Goal: Task Accomplishment & Management: Manage account settings

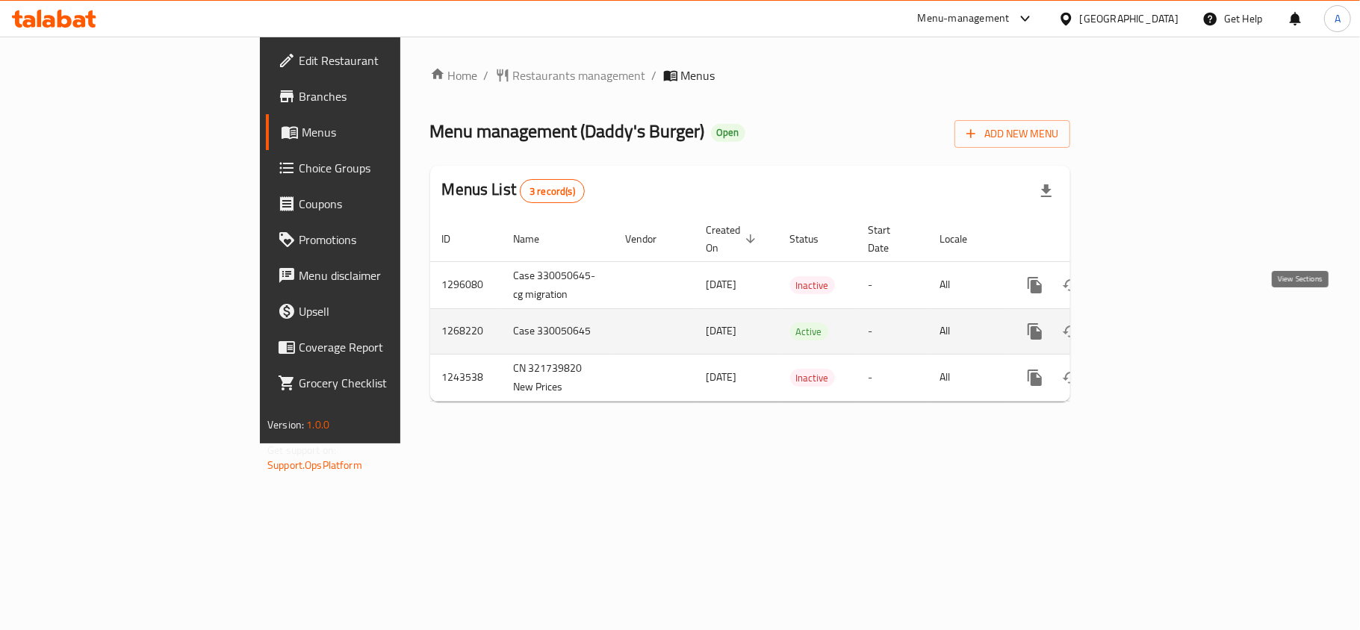
click at [1151, 324] on icon "enhanced table" at bounding box center [1143, 332] width 18 height 18
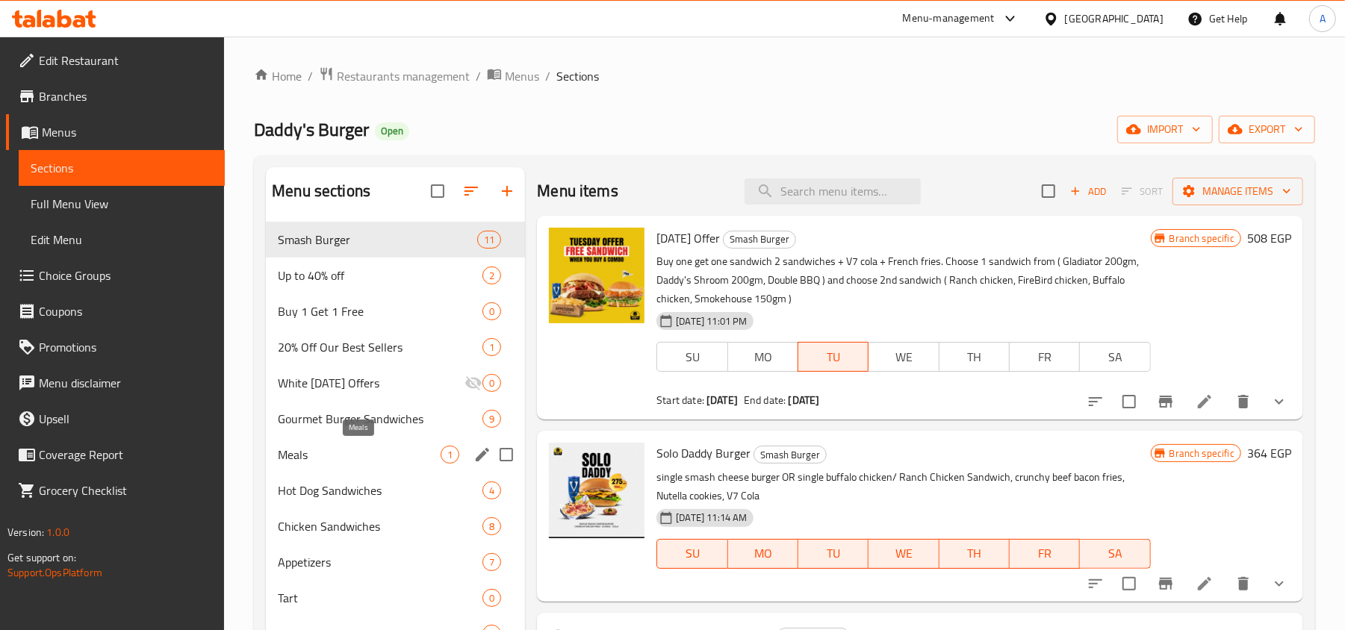
click at [326, 453] on span "Meals" at bounding box center [359, 455] width 163 height 18
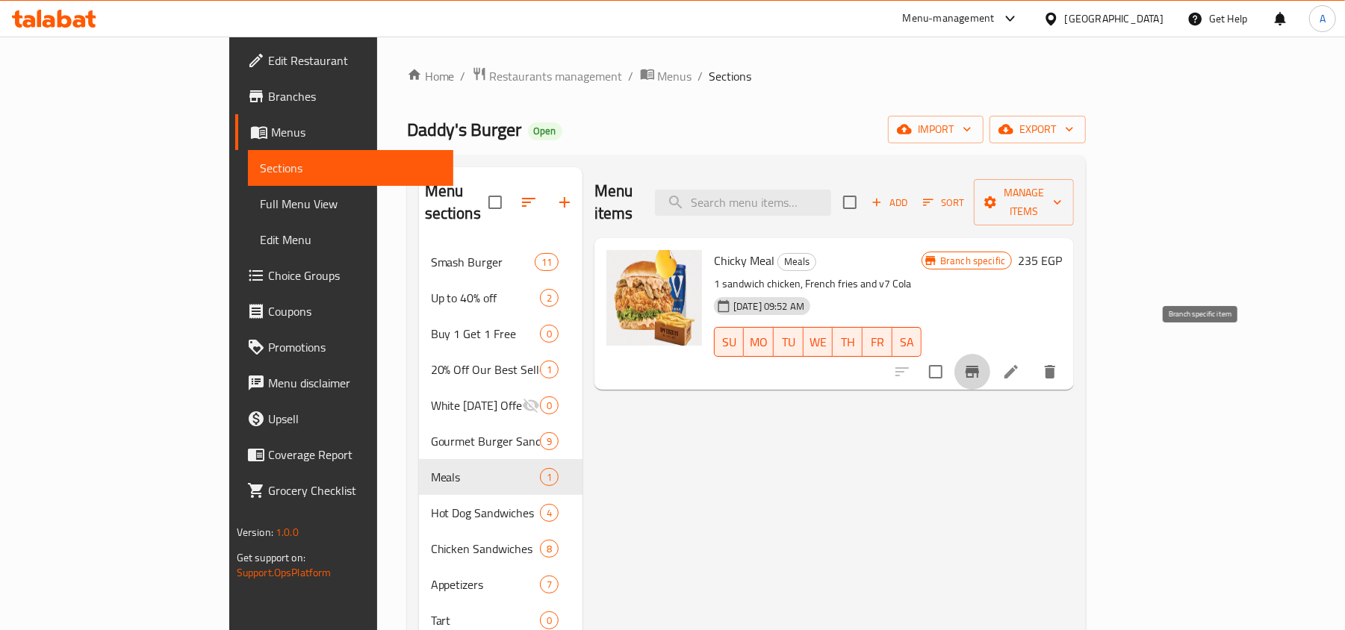
click at [990, 354] on button "Branch-specific-item" at bounding box center [972, 372] width 36 height 36
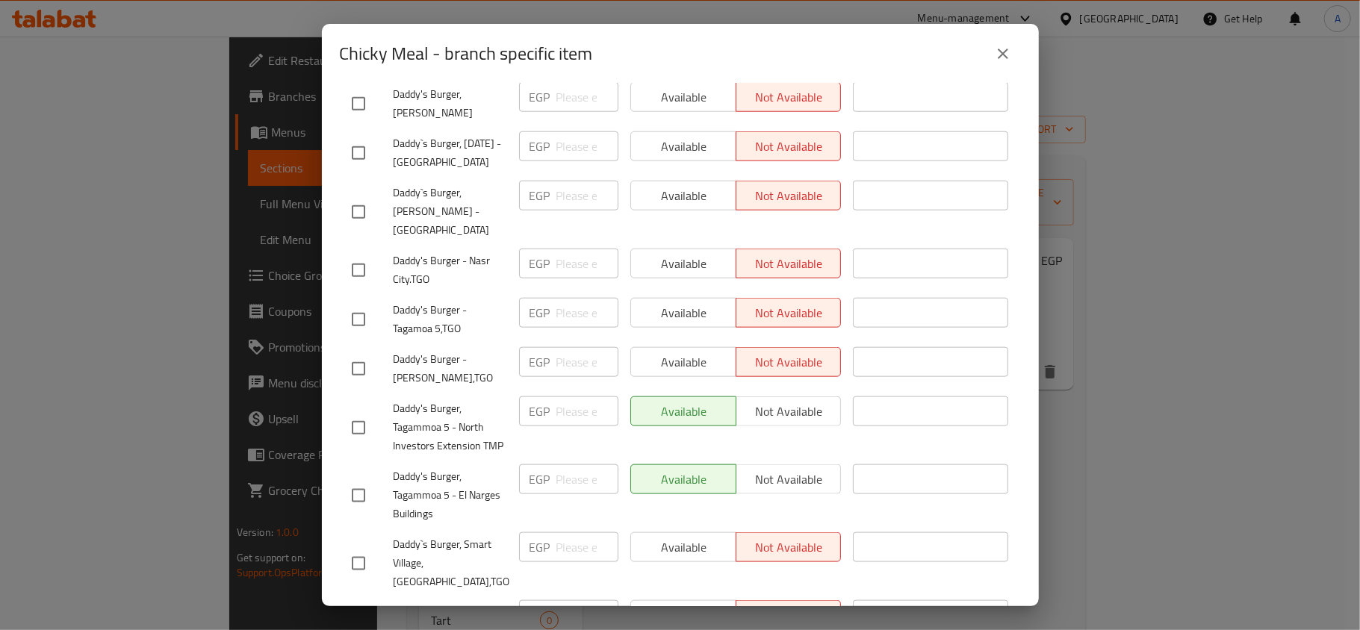
scroll to position [1196, 0]
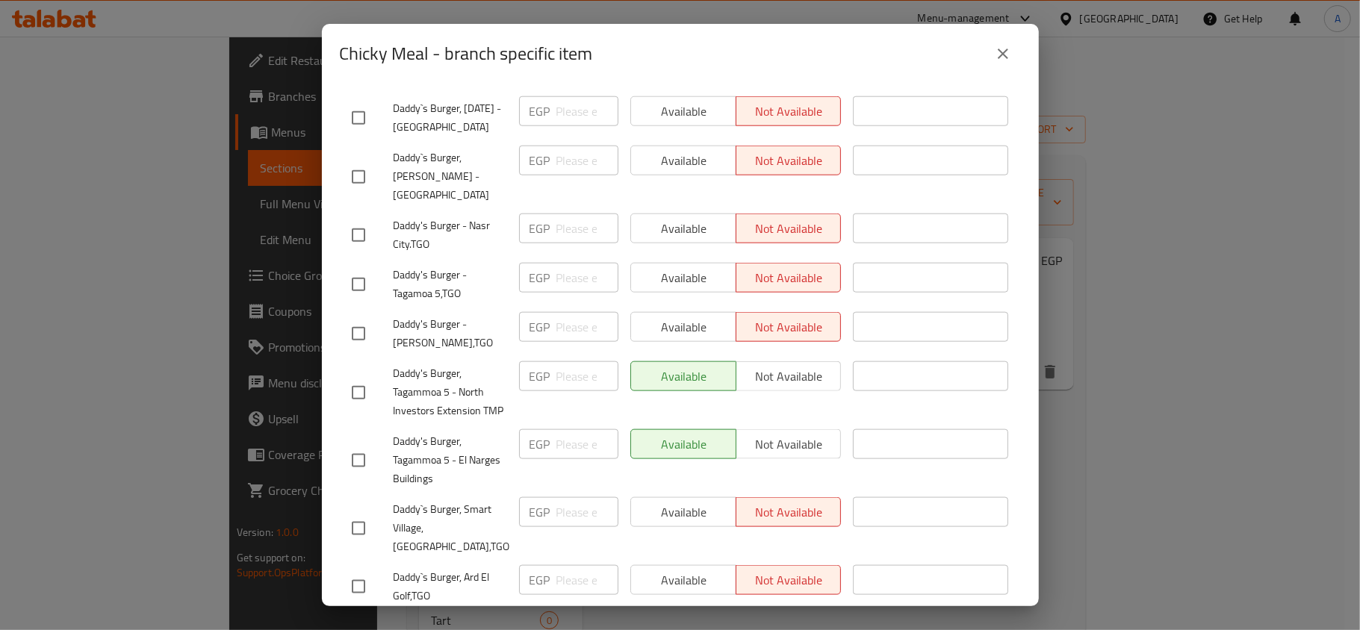
click at [458, 395] on span "Daddy's Burger, Tagammoa 5 - North Investors Extension TMP" at bounding box center [451, 392] width 114 height 56
click at [445, 450] on span "Daddy's Burger, Tagammoa 5 - El Narges Buildings" at bounding box center [451, 460] width 114 height 56
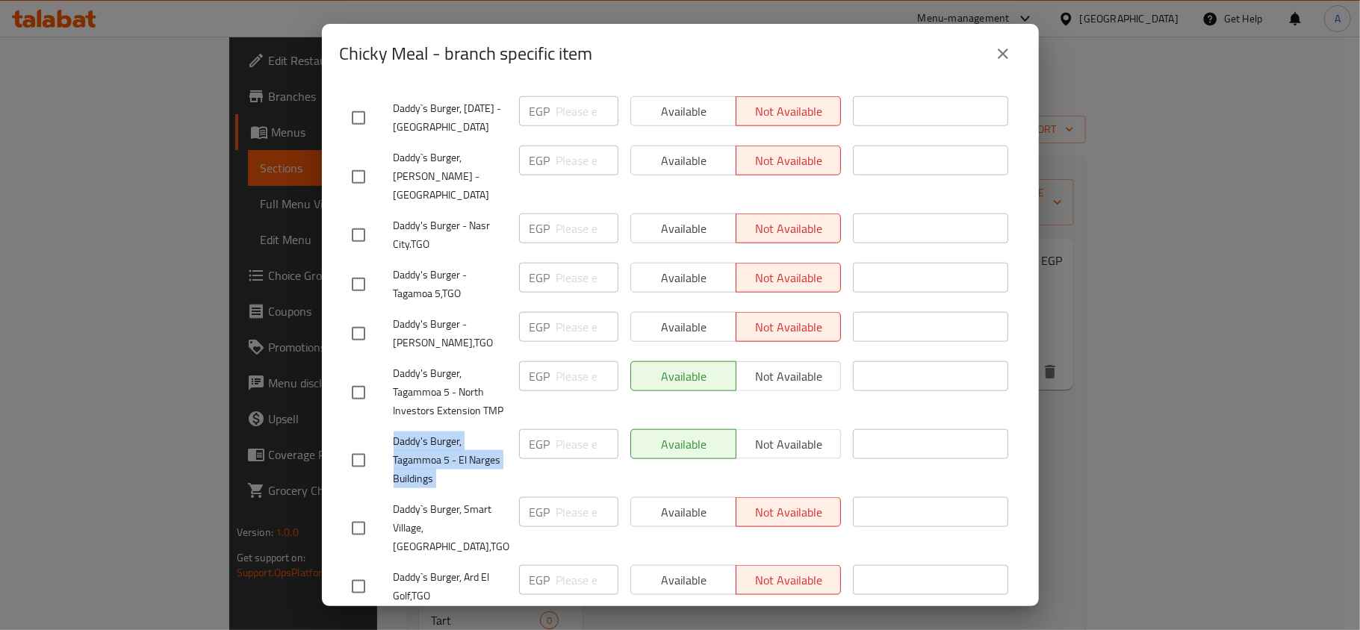
click at [445, 450] on span "Daddy's Burger, Tagammoa 5 - El Narges Buildings" at bounding box center [451, 460] width 114 height 56
copy span "Daddy's Burger, Tagammoa 5 - El Narges Buildings"
click at [370, 57] on h2 "Chicky Meal - branch specific item" at bounding box center [466, 54] width 253 height 24
drag, startPoint x: 370, startPoint y: 57, endPoint x: 406, endPoint y: 52, distance: 36.2
click at [406, 52] on h2 "Chicky Meal - branch specific item" at bounding box center [466, 54] width 253 height 24
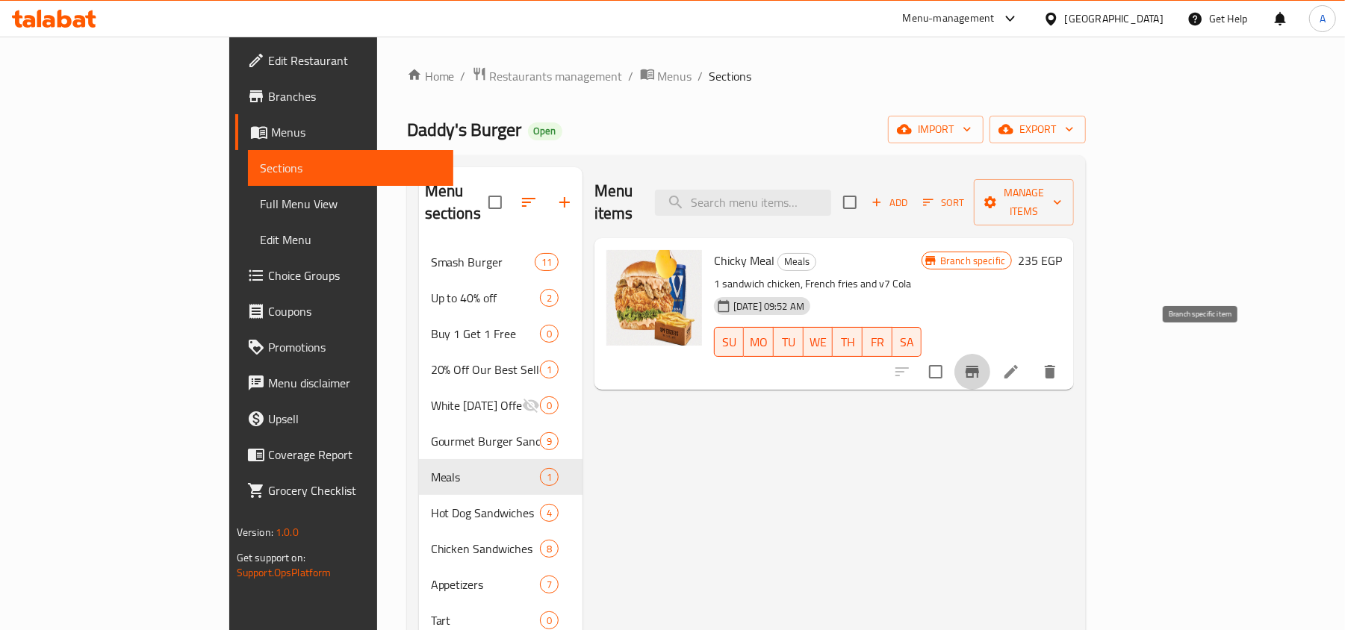
click at [714, 249] on span "Chicky Meal" at bounding box center [744, 260] width 60 height 22
copy h6 "Chicky Meal"
click at [981, 363] on icon "Branch-specific-item" at bounding box center [972, 372] width 18 height 18
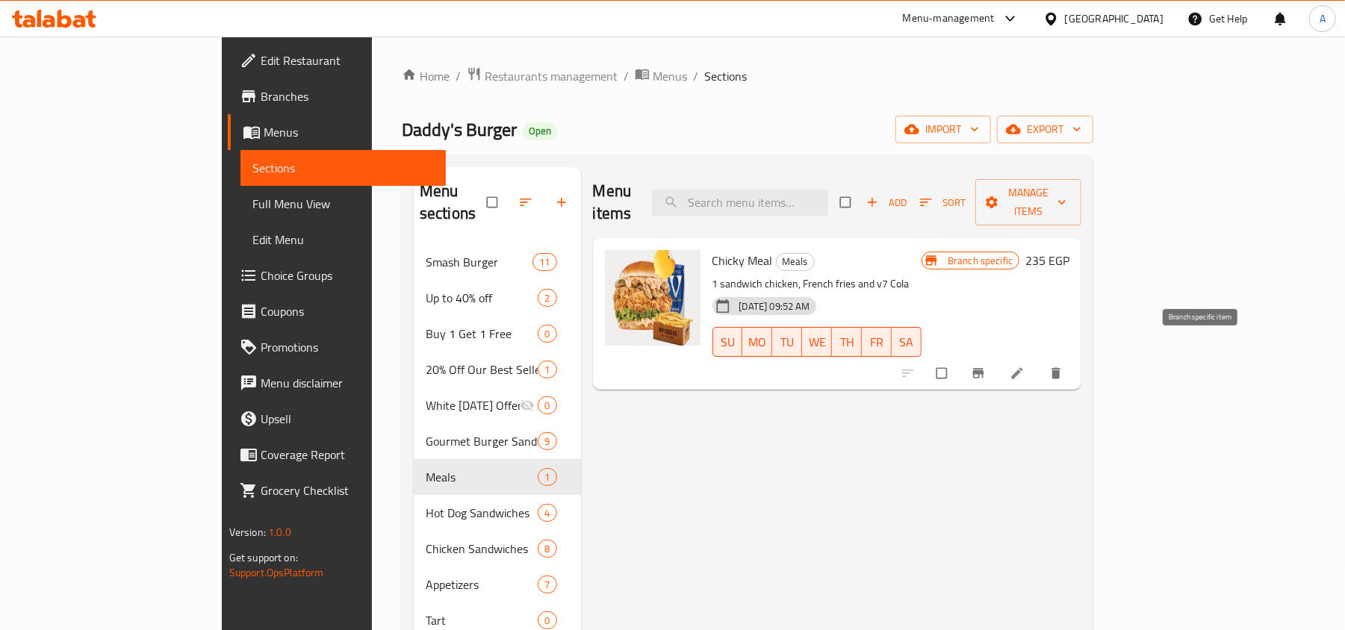
click at [984, 369] on icon "Branch-specific-item" at bounding box center [978, 374] width 11 height 10
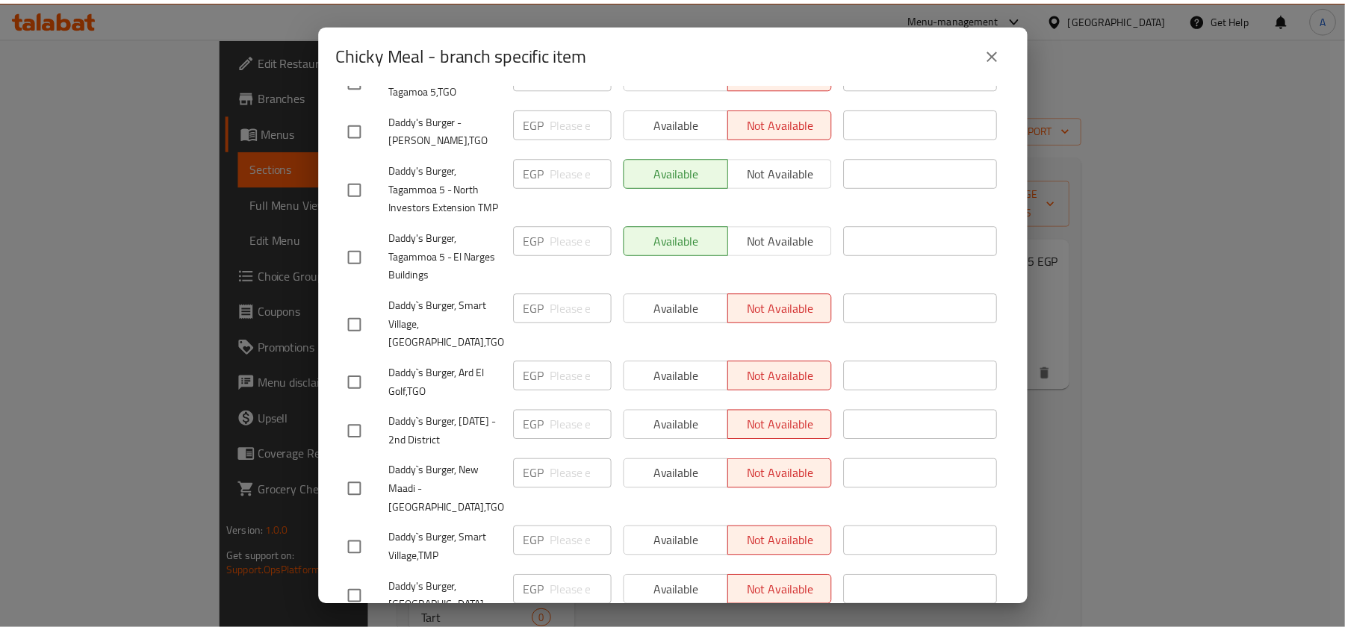
scroll to position [1494, 0]
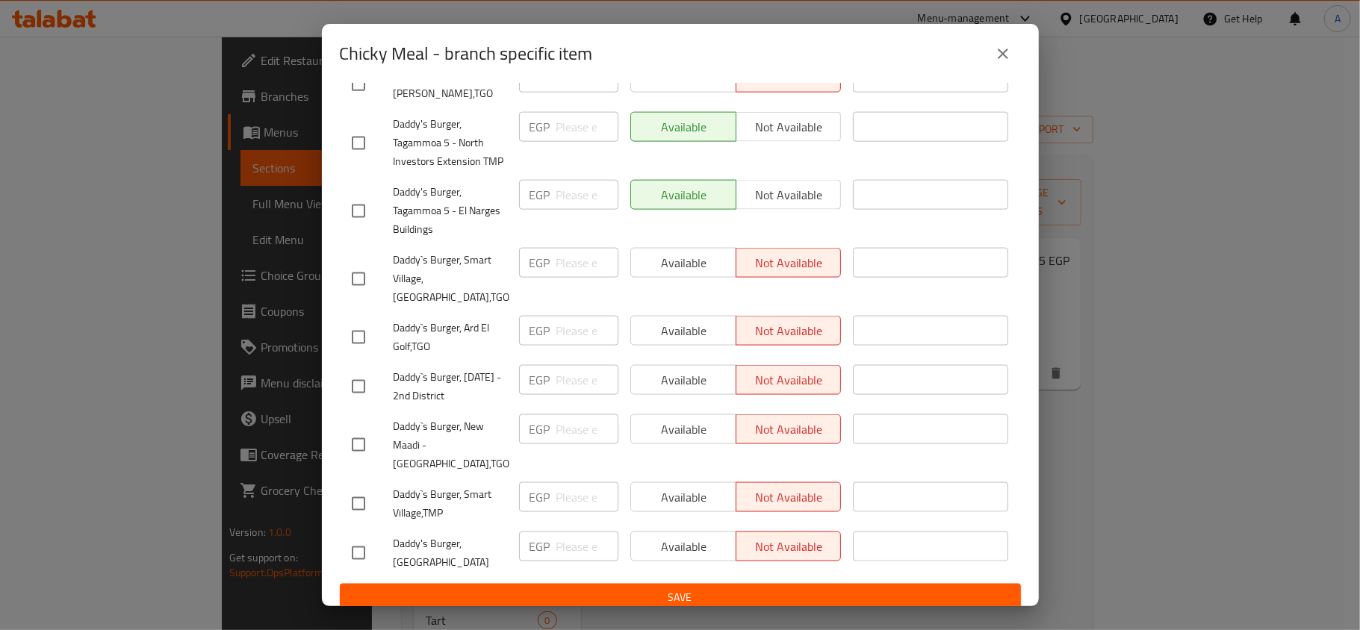
click at [998, 52] on icon "close" at bounding box center [1003, 54] width 18 height 18
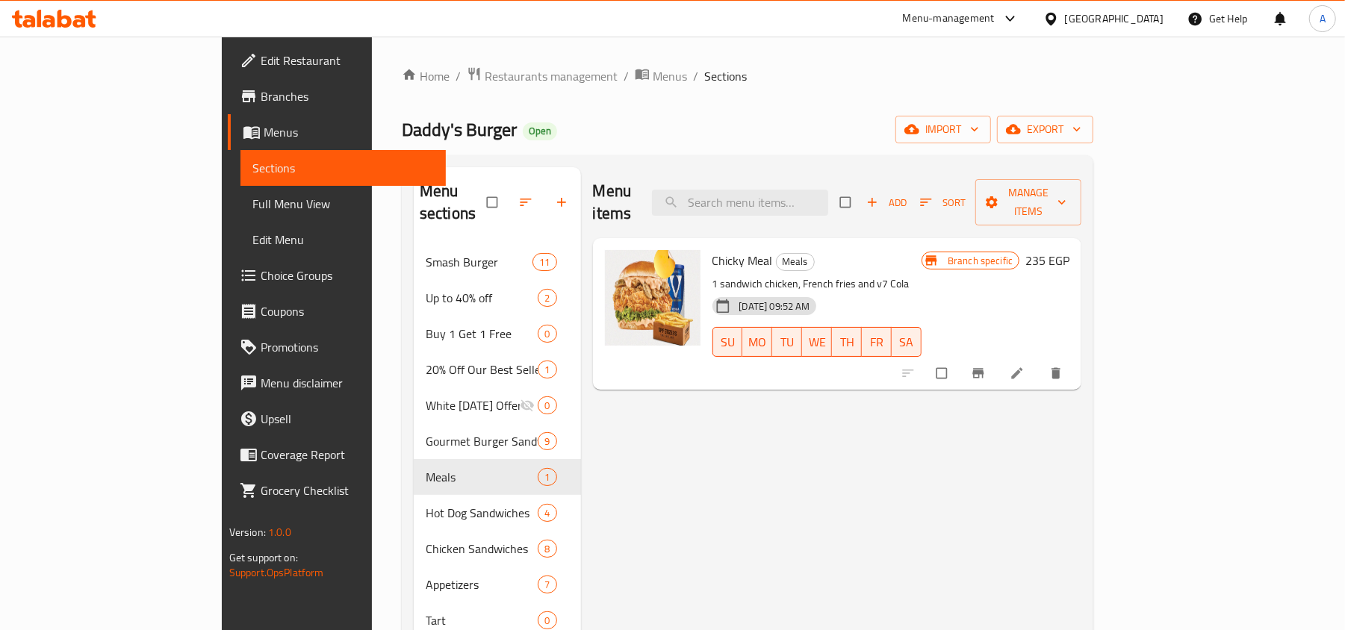
click at [712, 249] on span "Chicky Meal" at bounding box center [742, 260] width 60 height 22
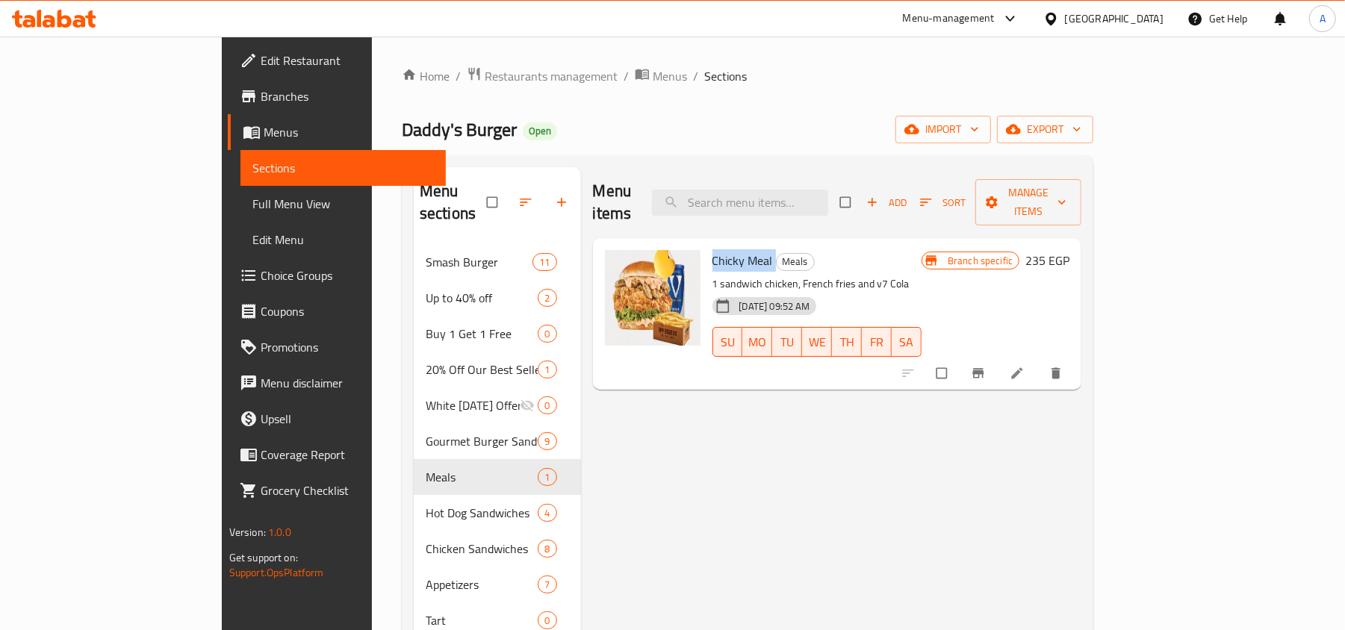
click at [712, 249] on span "Chicky Meal" at bounding box center [742, 260] width 60 height 22
copy h6 "Chicky Meal"
click at [1063, 366] on icon "show more" at bounding box center [1055, 373] width 15 height 15
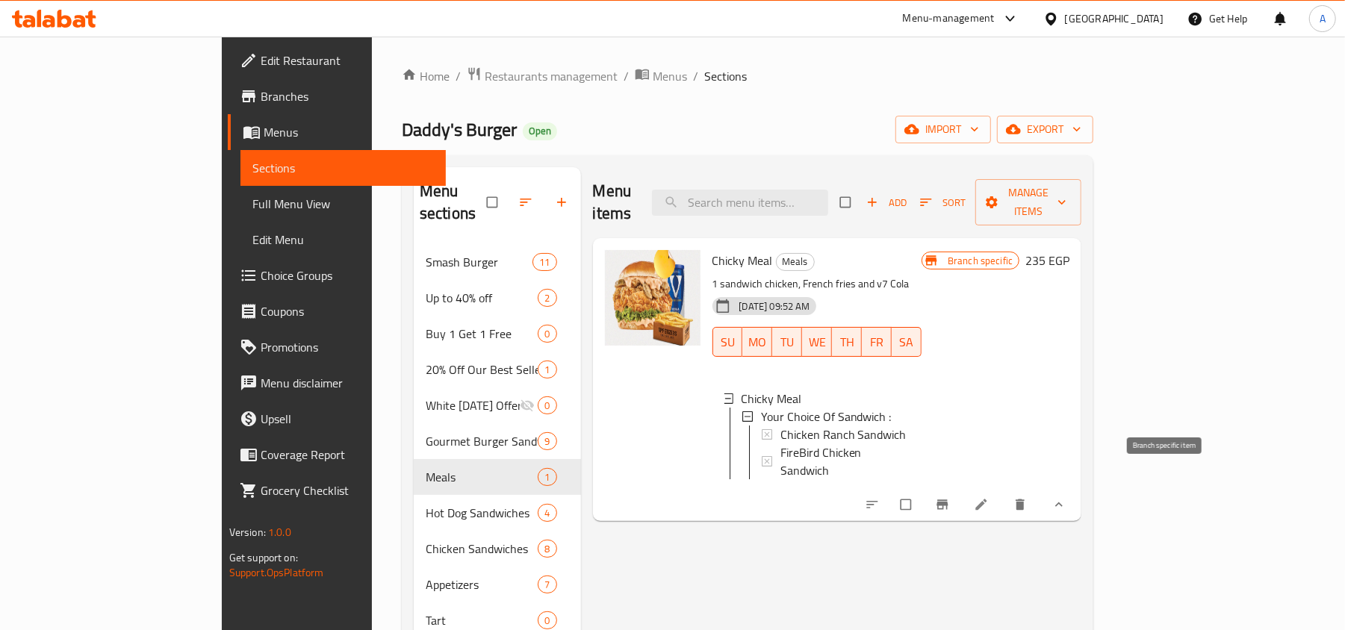
click at [950, 497] on icon "Branch-specific-item" at bounding box center [942, 504] width 15 height 15
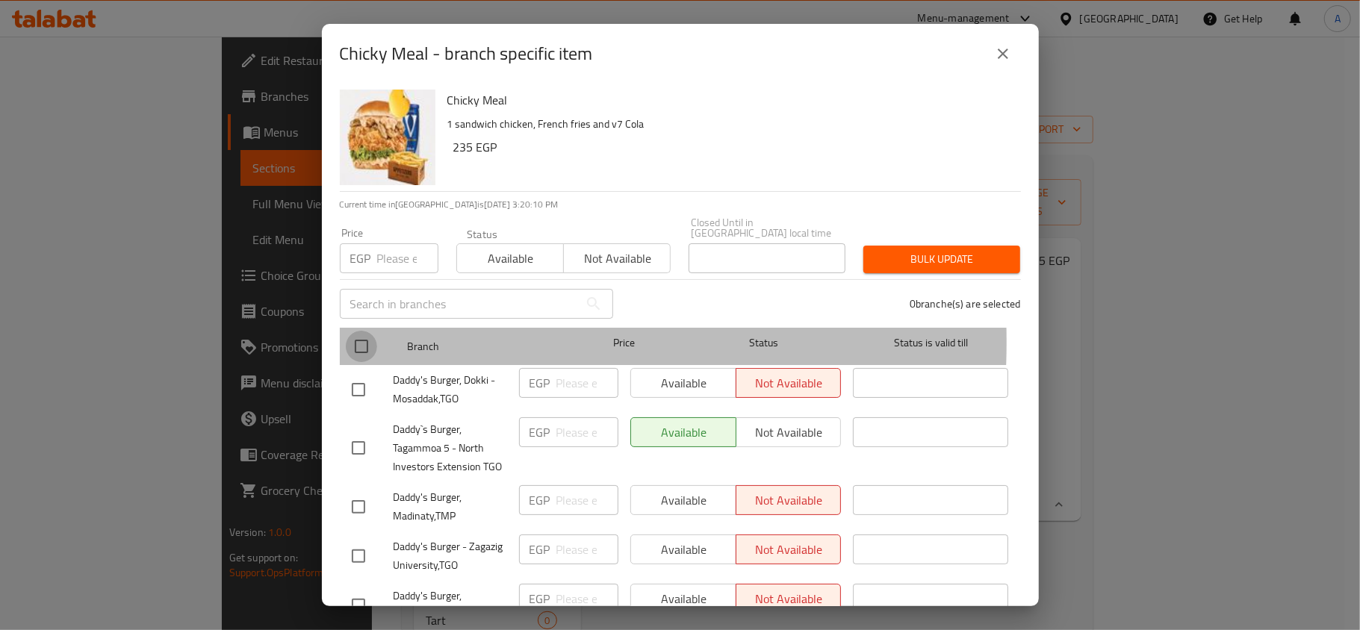
click at [368, 332] on input "checkbox" at bounding box center [361, 346] width 31 height 31
checkbox input "true"
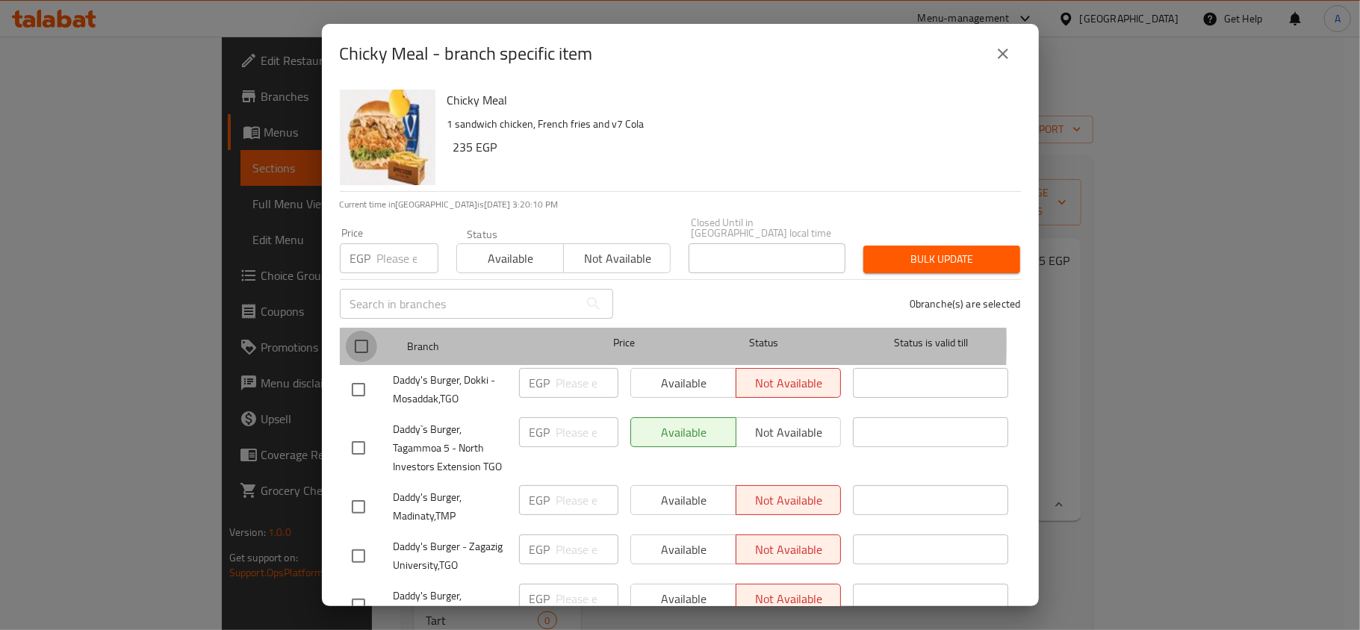
checkbox input "true"
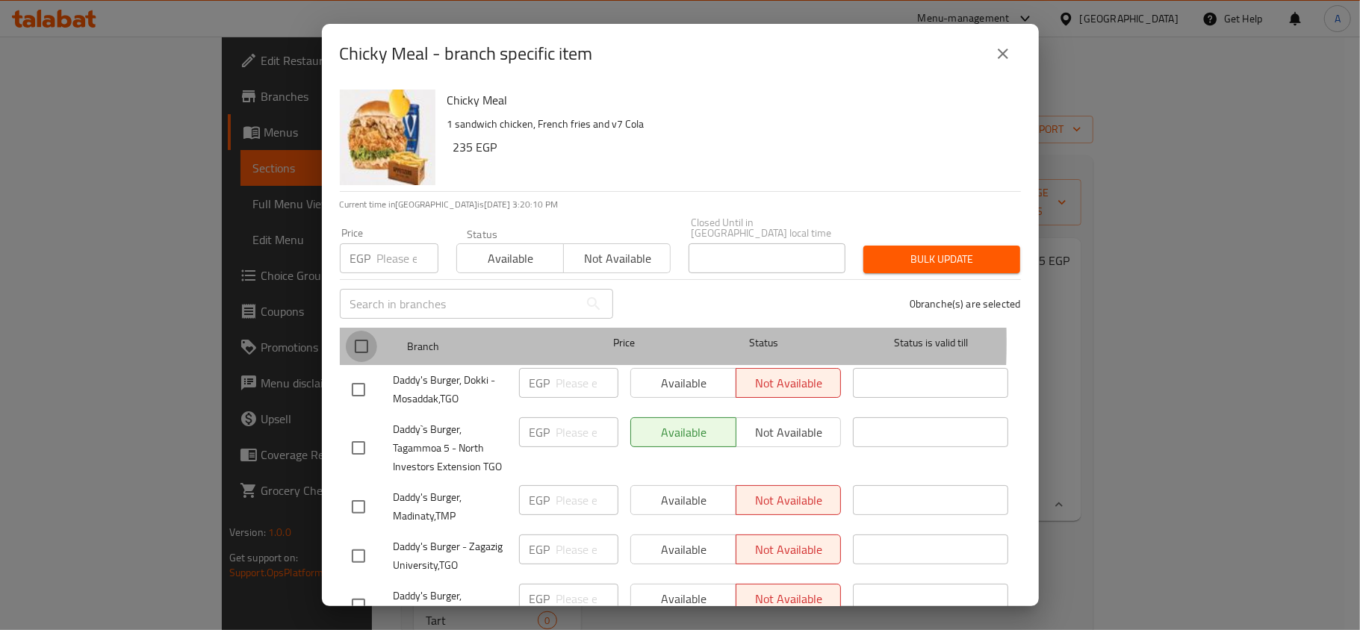
checkbox input "true"
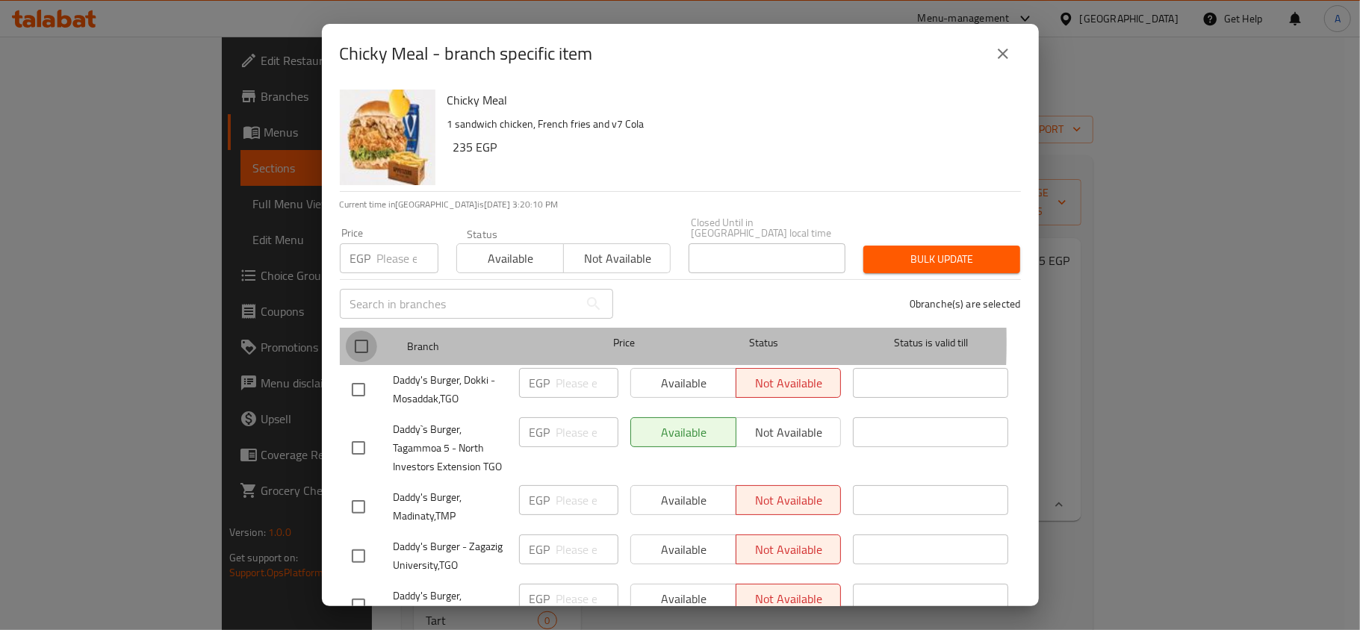
checkbox input "true"
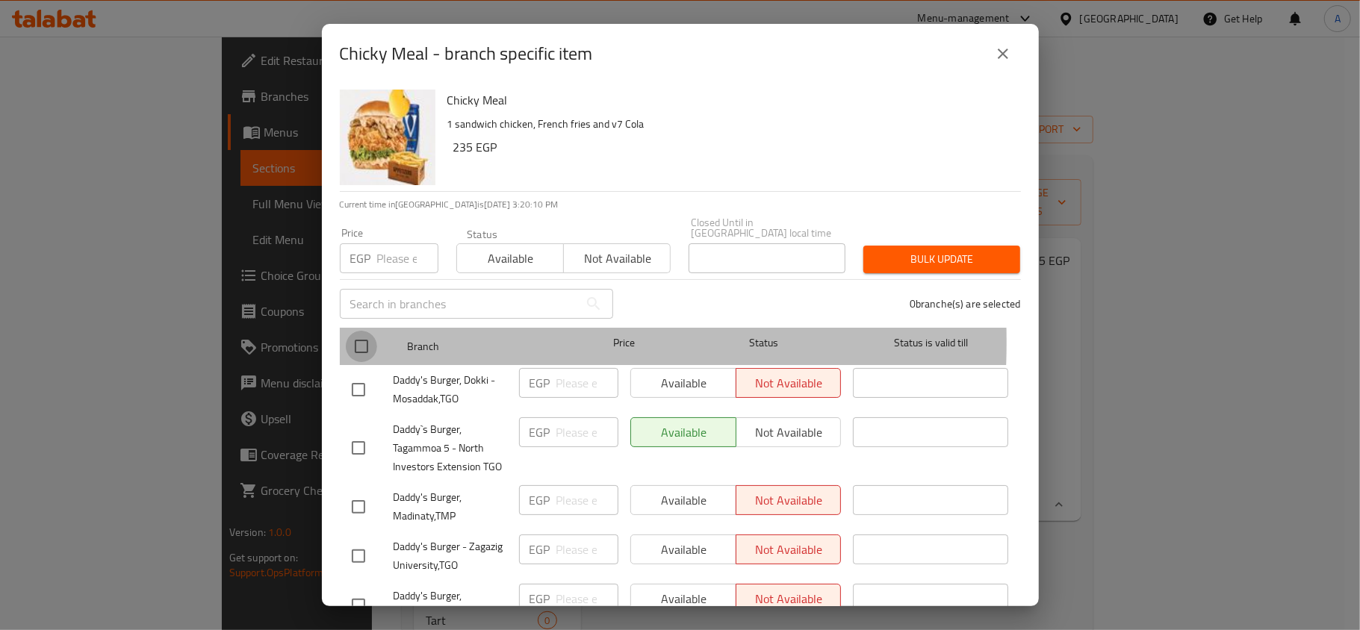
checkbox input "true"
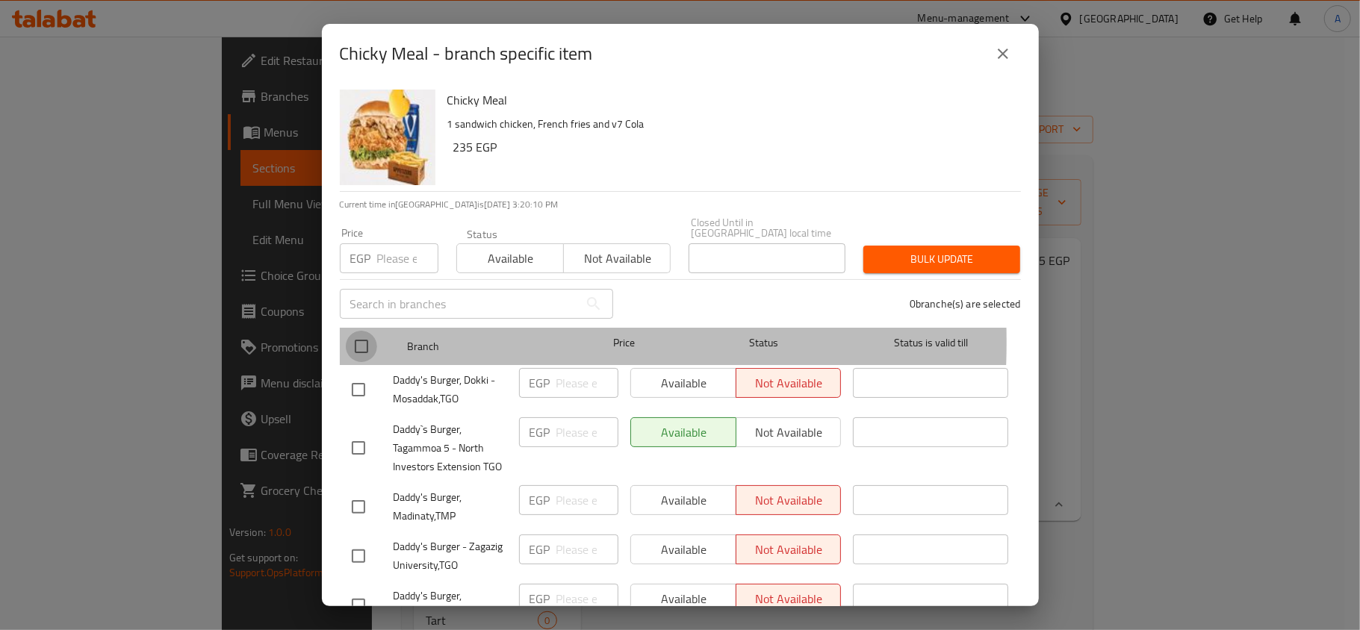
checkbox input "true"
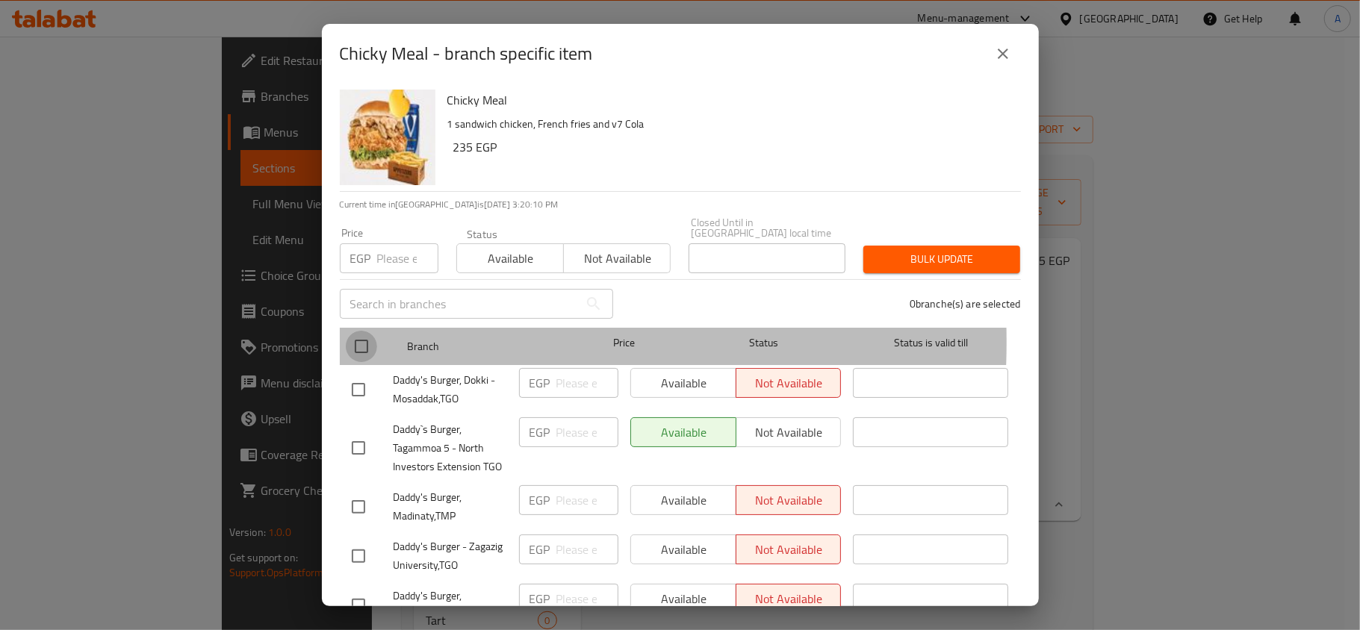
checkbox input "true"
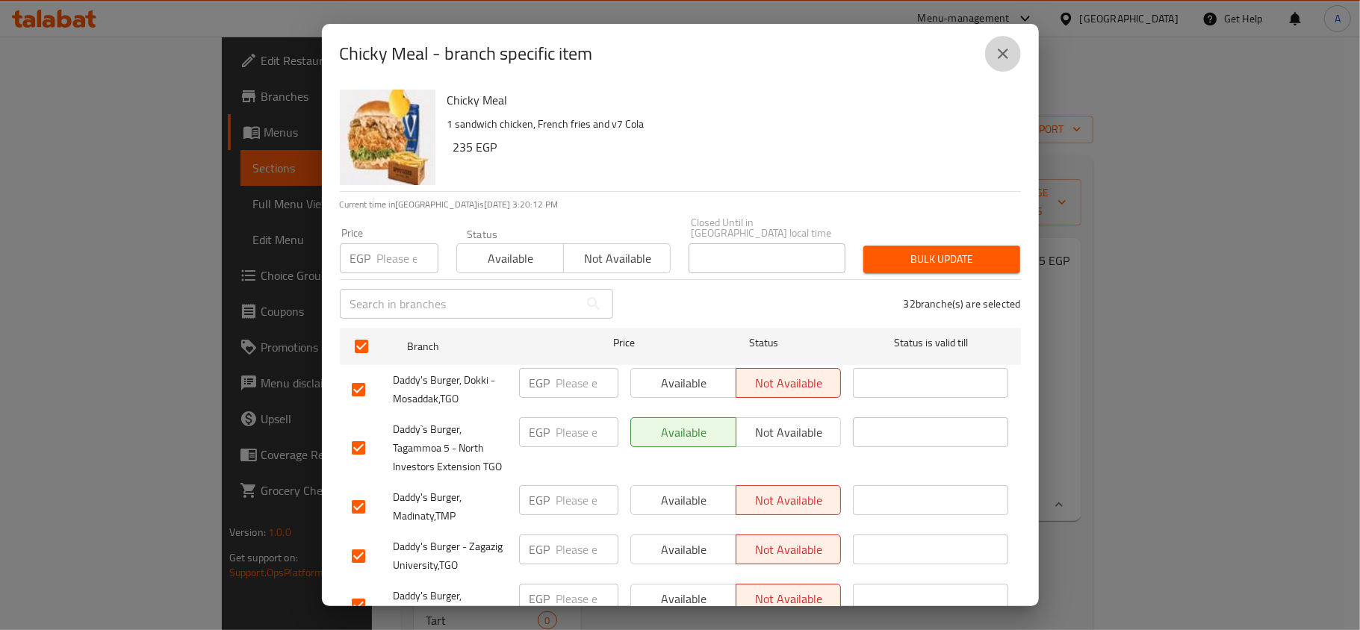
click at [995, 48] on icon "close" at bounding box center [1003, 54] width 18 height 18
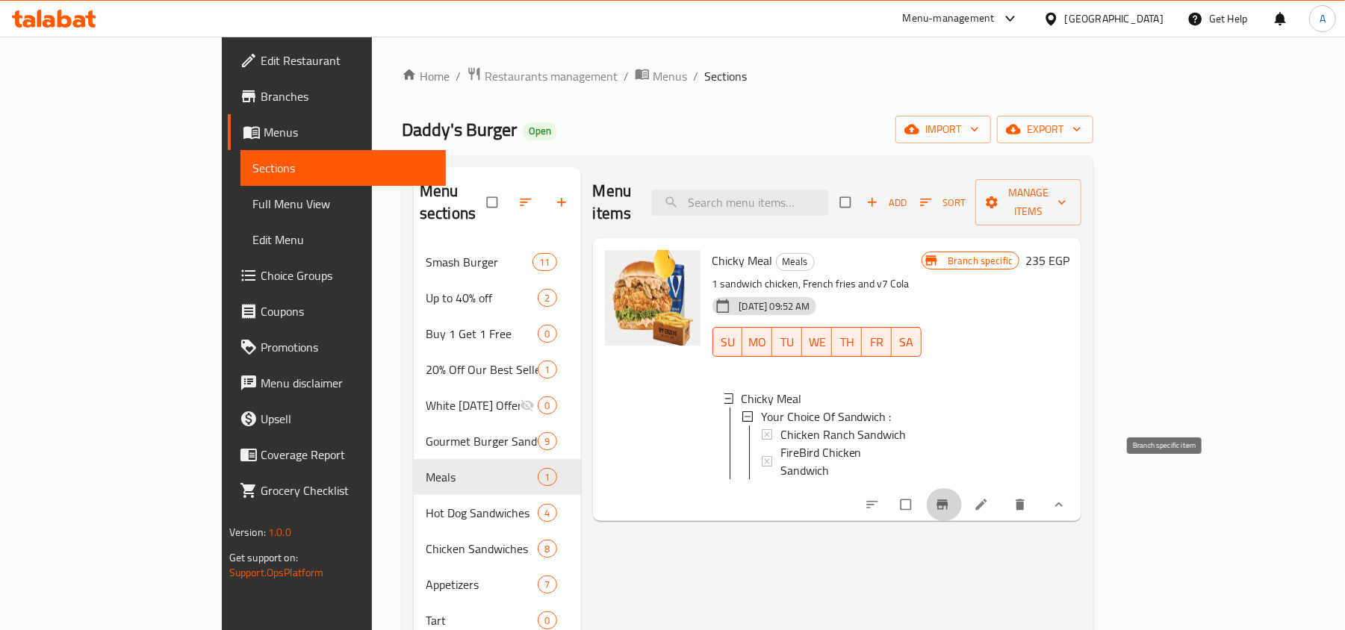
click at [962, 488] on button "Branch-specific-item" at bounding box center [944, 504] width 36 height 33
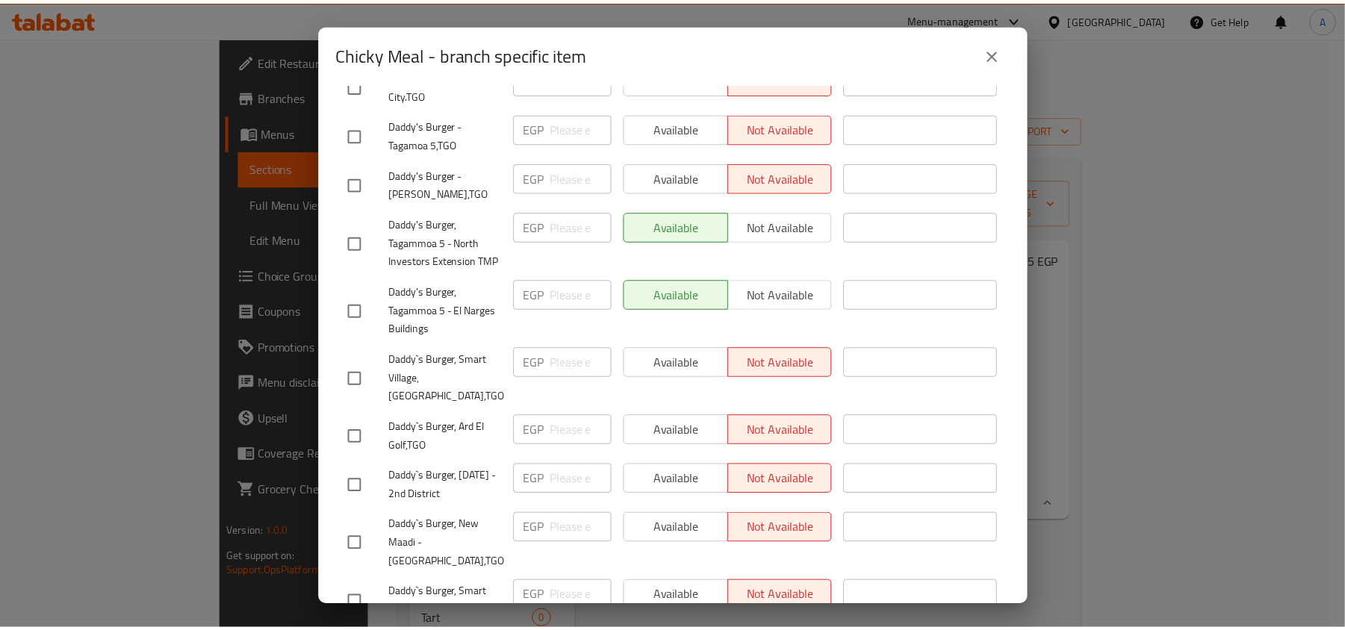
scroll to position [429, 0]
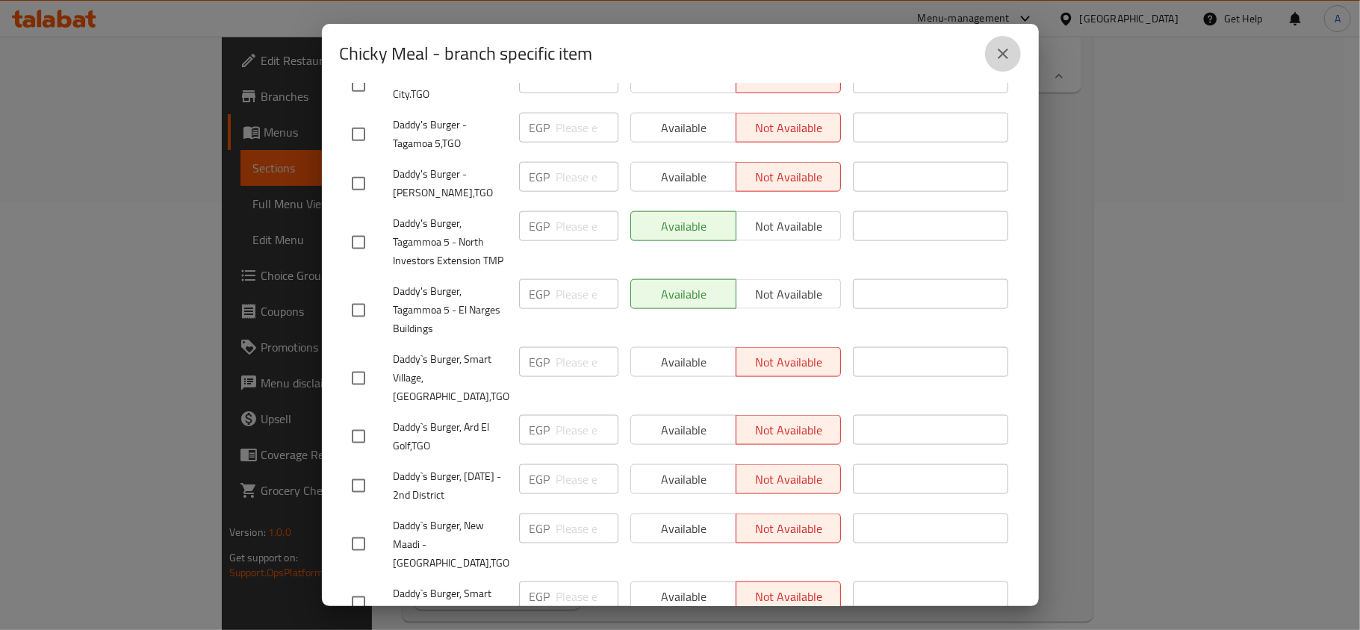
click at [1005, 39] on button "close" at bounding box center [1003, 54] width 36 height 36
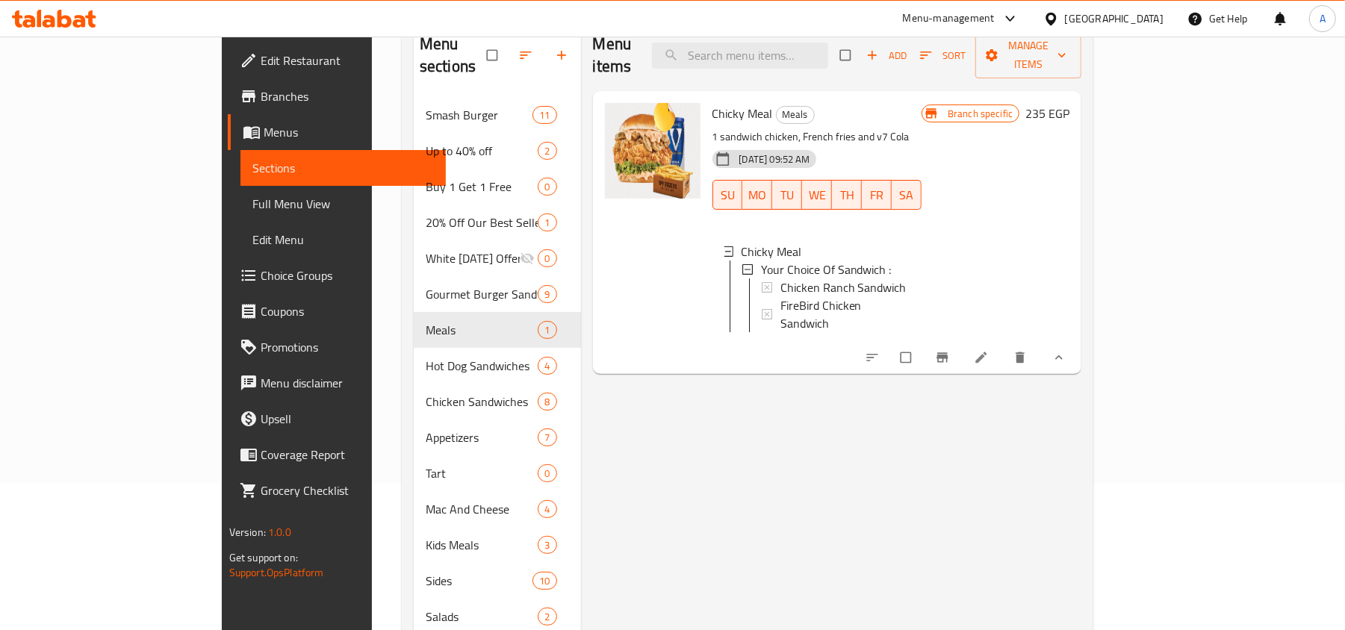
scroll to position [0, 0]
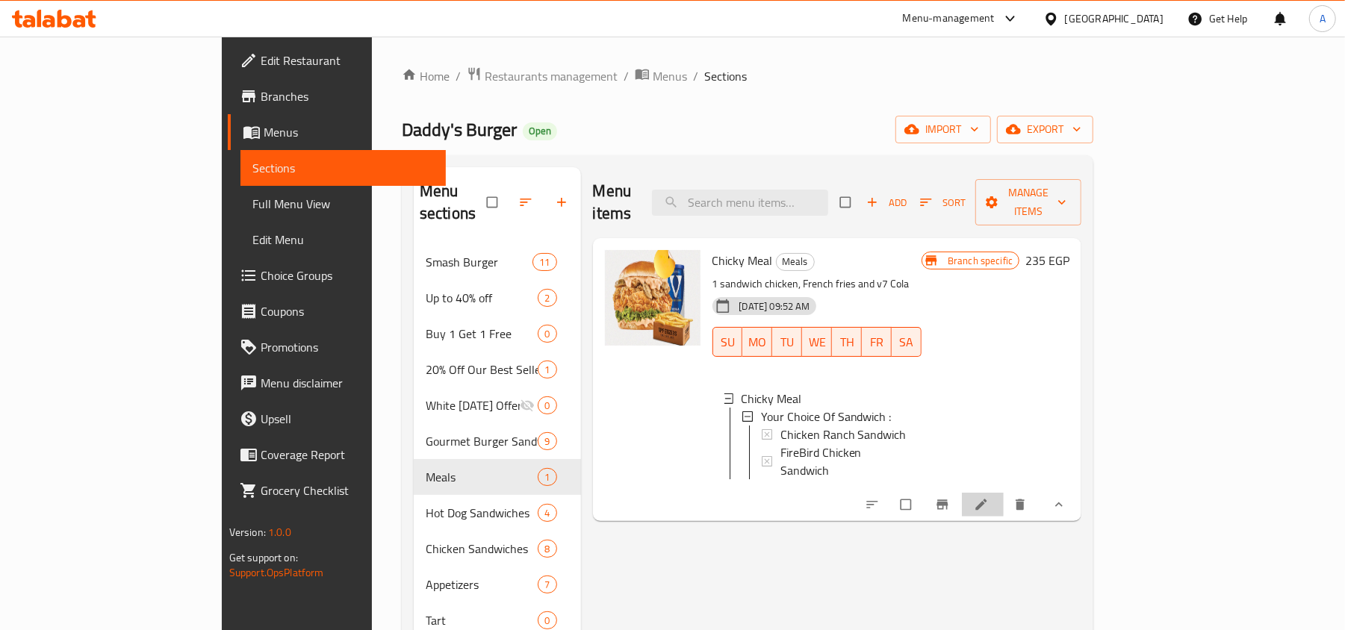
click at [1004, 493] on li at bounding box center [983, 505] width 42 height 24
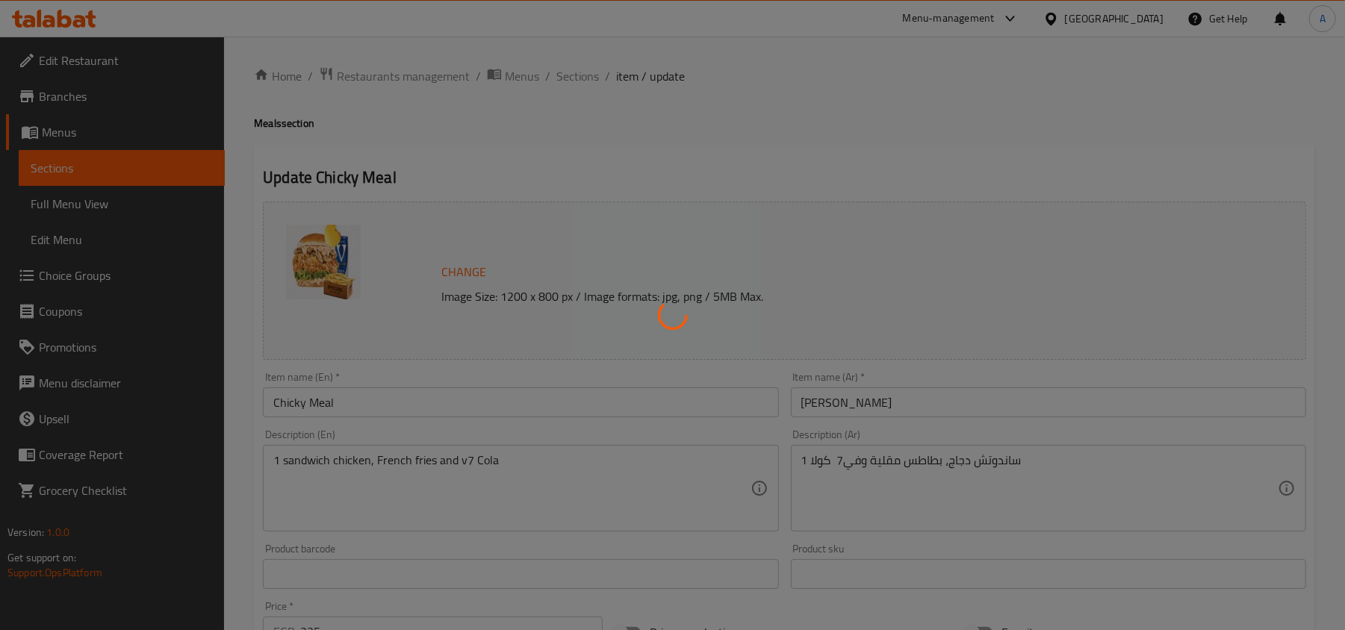
type input "إختيارك من الساندوتش :"
type input "1"
type input "إختيارك من :"
type input "0"
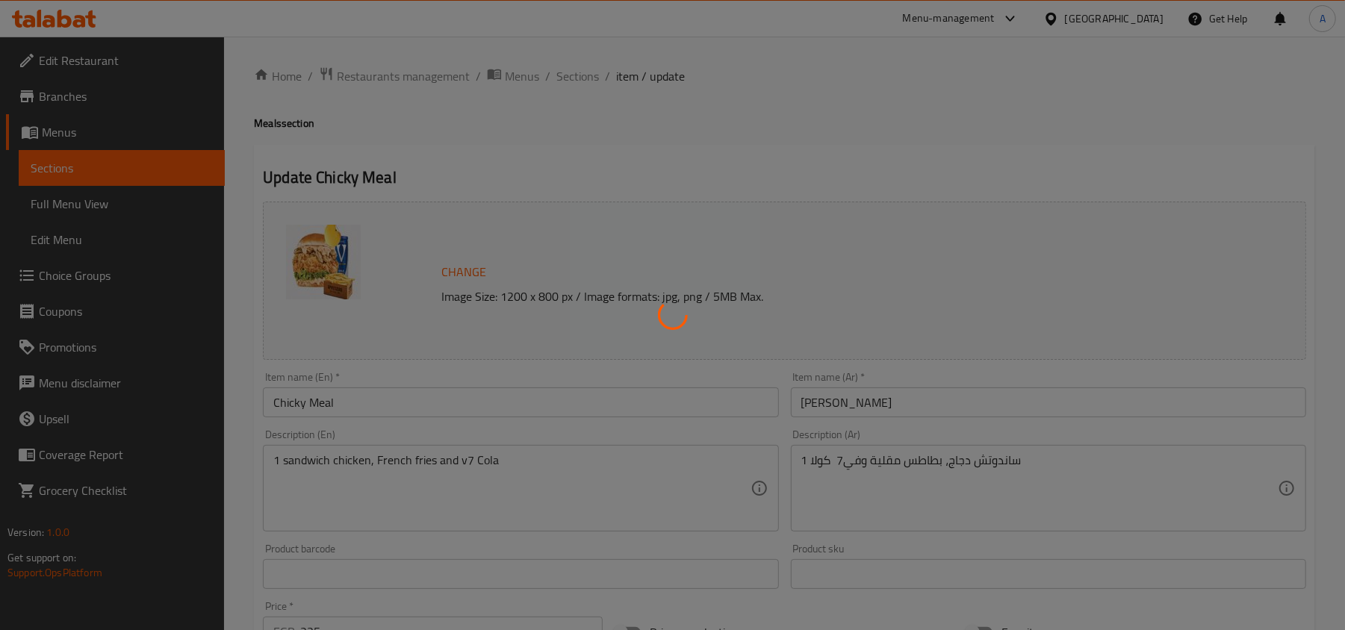
type input "0"
type input "[DEMOGRAPHIC_DATA] :"
type input "0"
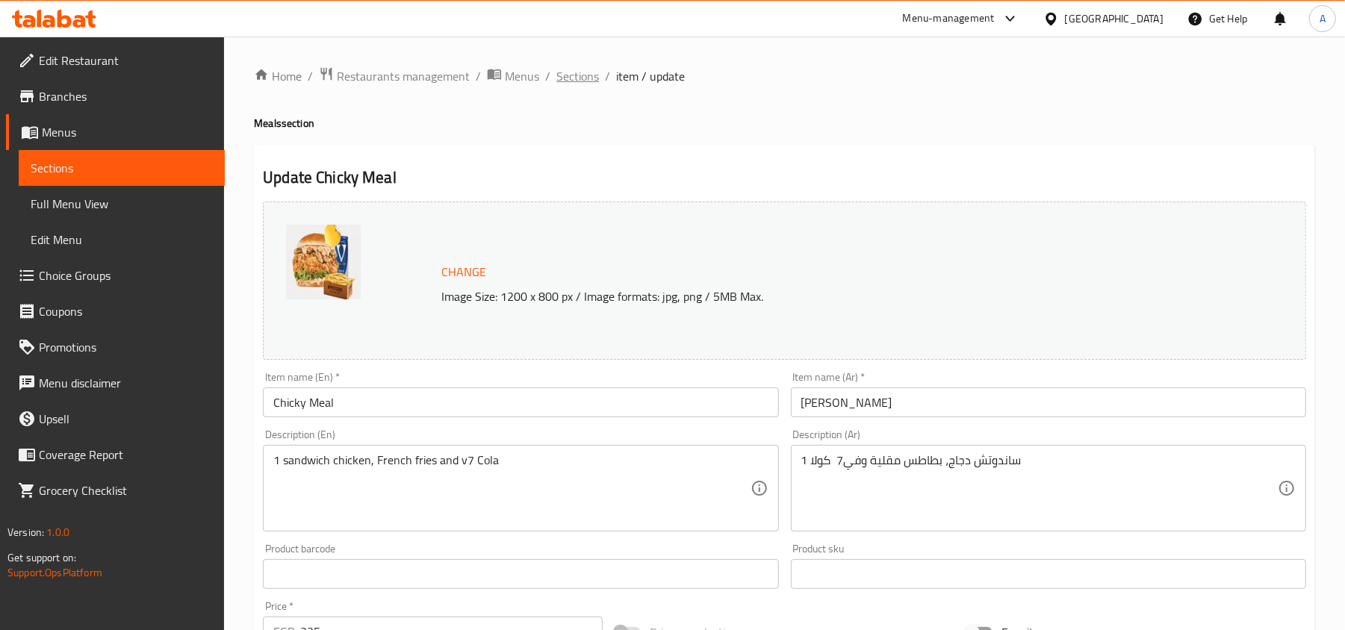
click at [586, 79] on span "Sections" at bounding box center [577, 76] width 43 height 18
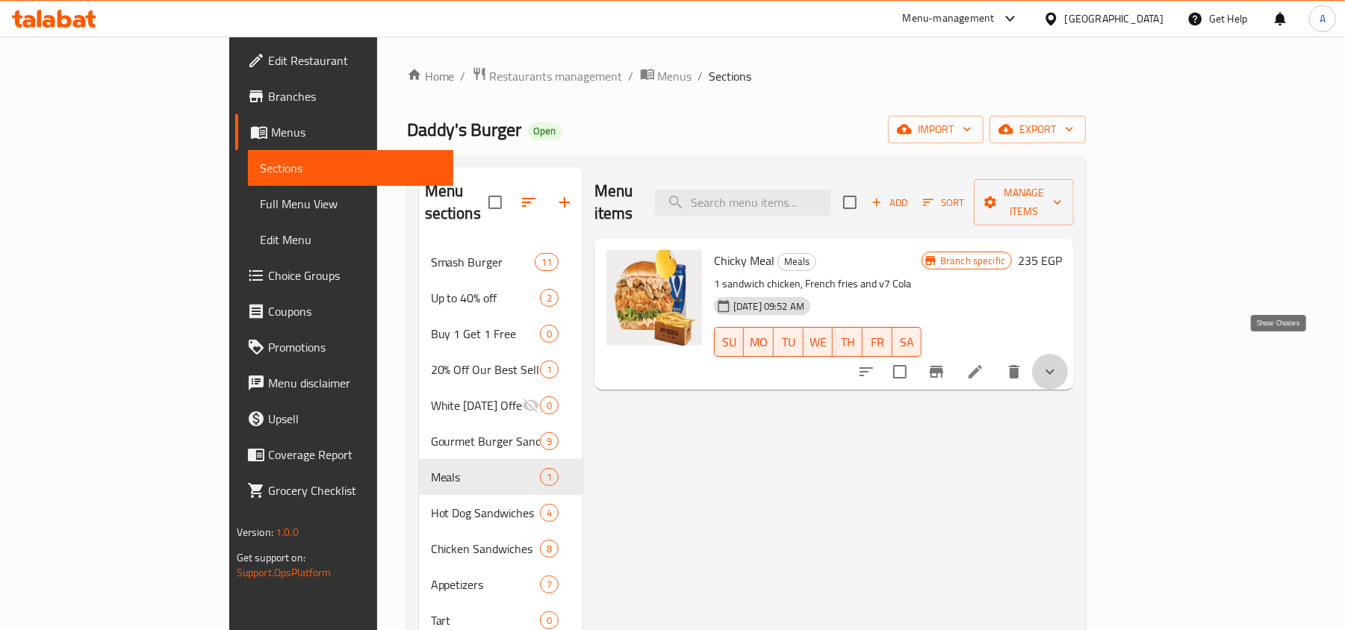
click at [1059, 363] on icon "show more" at bounding box center [1050, 372] width 18 height 18
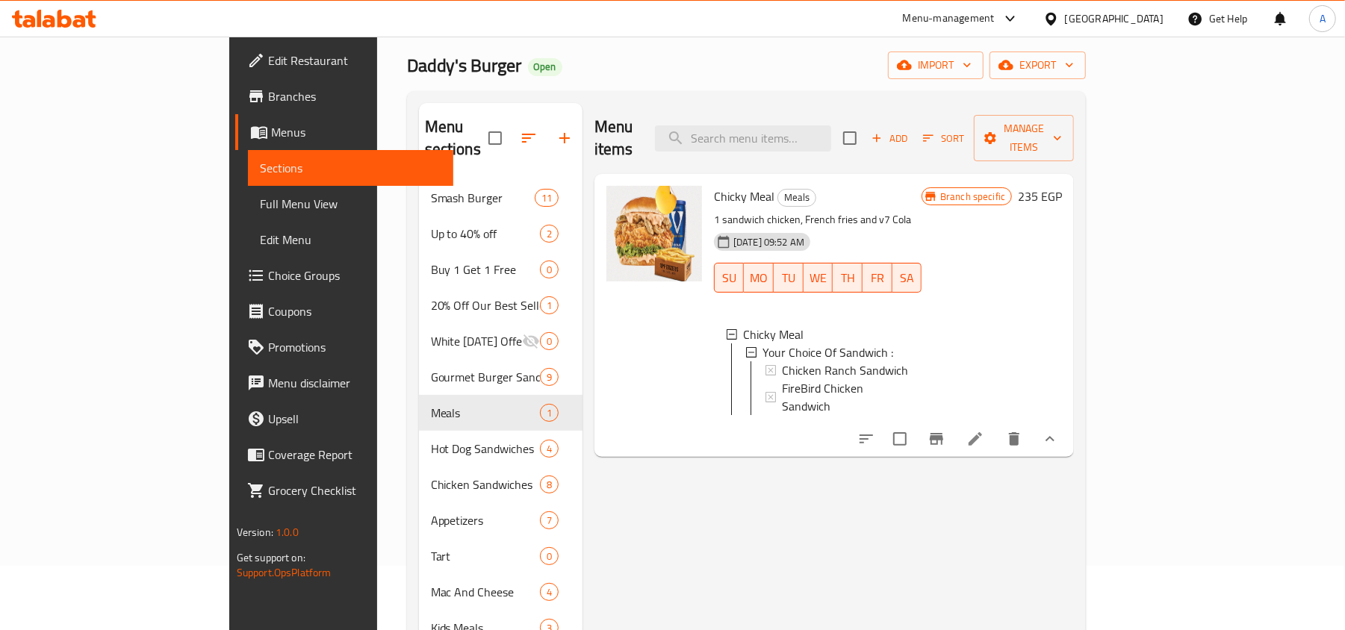
scroll to position [99, 0]
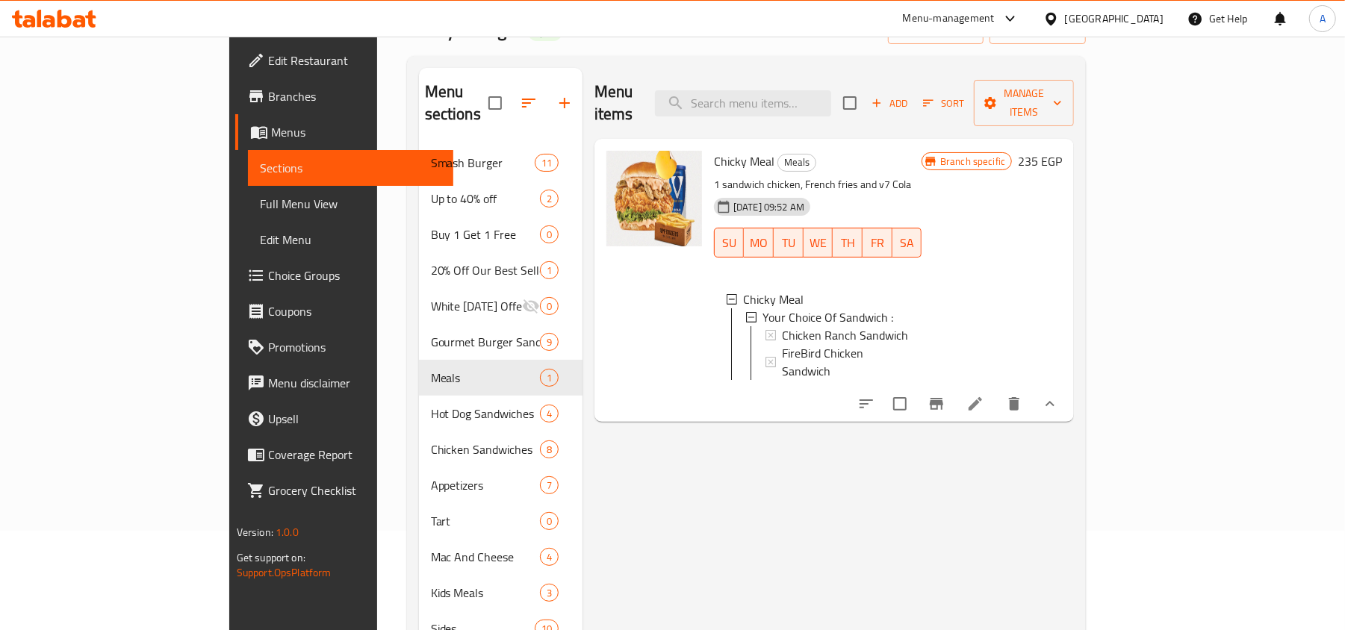
click at [996, 391] on li at bounding box center [975, 404] width 42 height 27
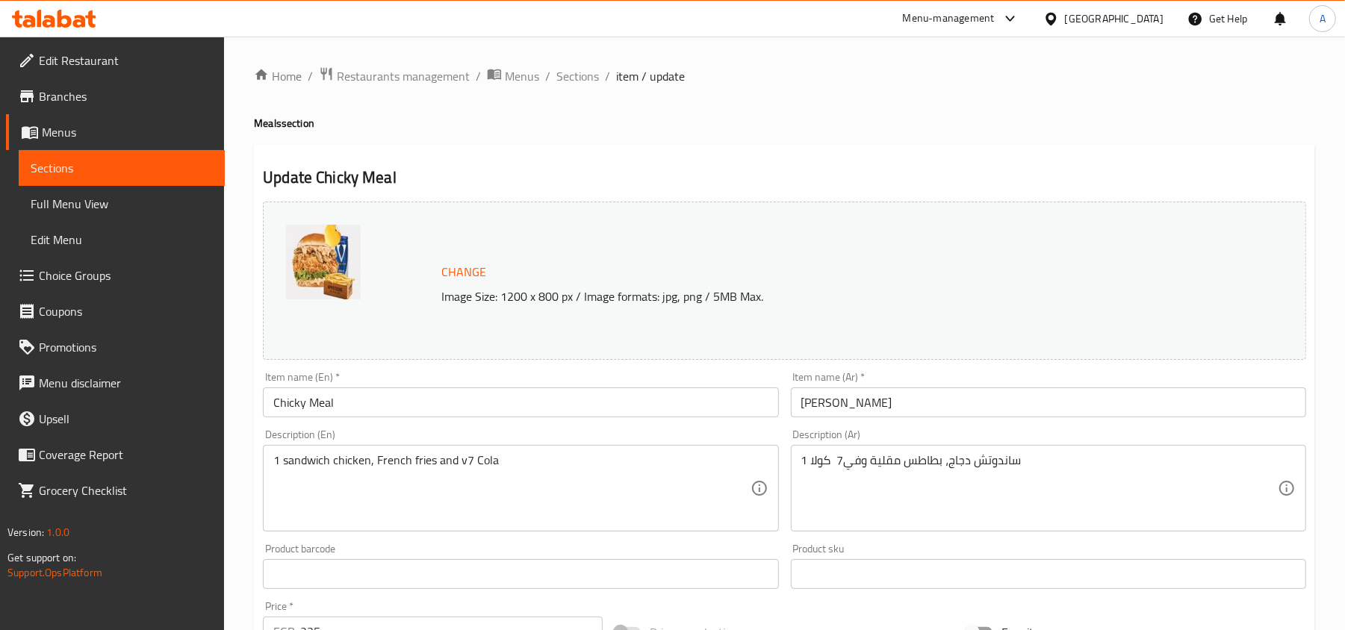
click at [608, 84] on ol "Home / Restaurants management / Menus / Sections / item / update" at bounding box center [784, 75] width 1061 height 19
click at [598, 81] on ol "Home / Restaurants management / Menus / Sections / item / update" at bounding box center [784, 75] width 1061 height 19
click at [592, 76] on span "Sections" at bounding box center [577, 76] width 43 height 18
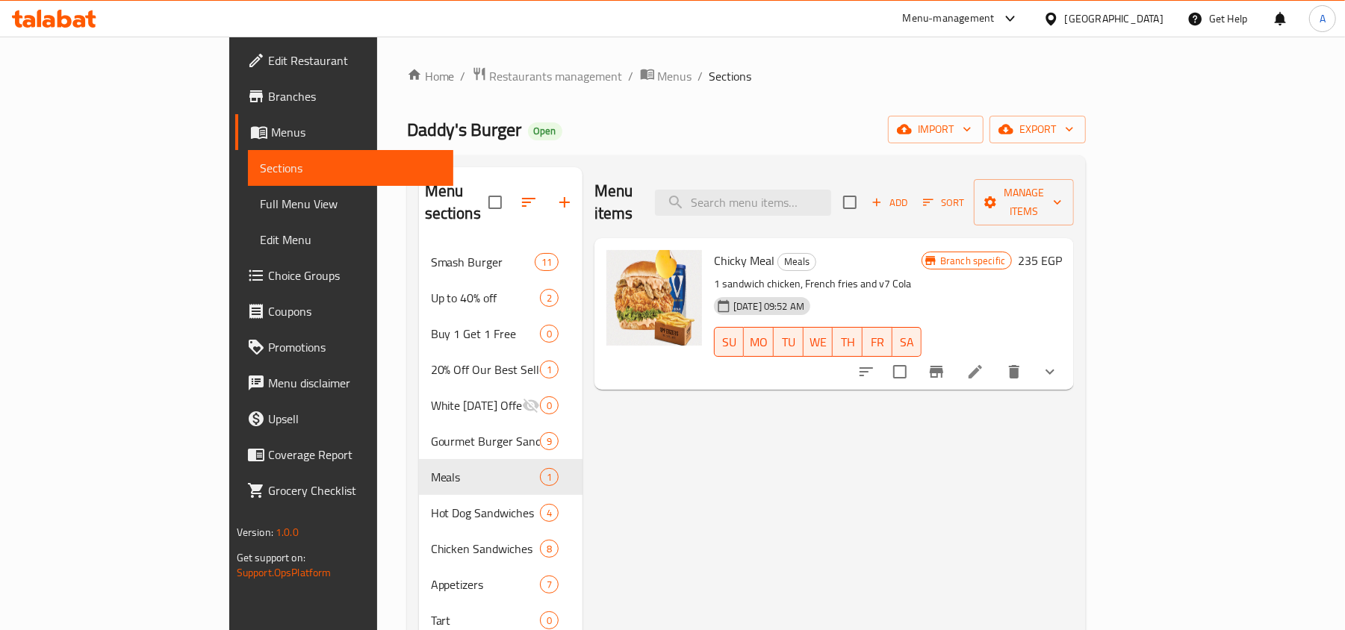
click at [943, 366] on icon "Branch-specific-item" at bounding box center [936, 372] width 13 height 12
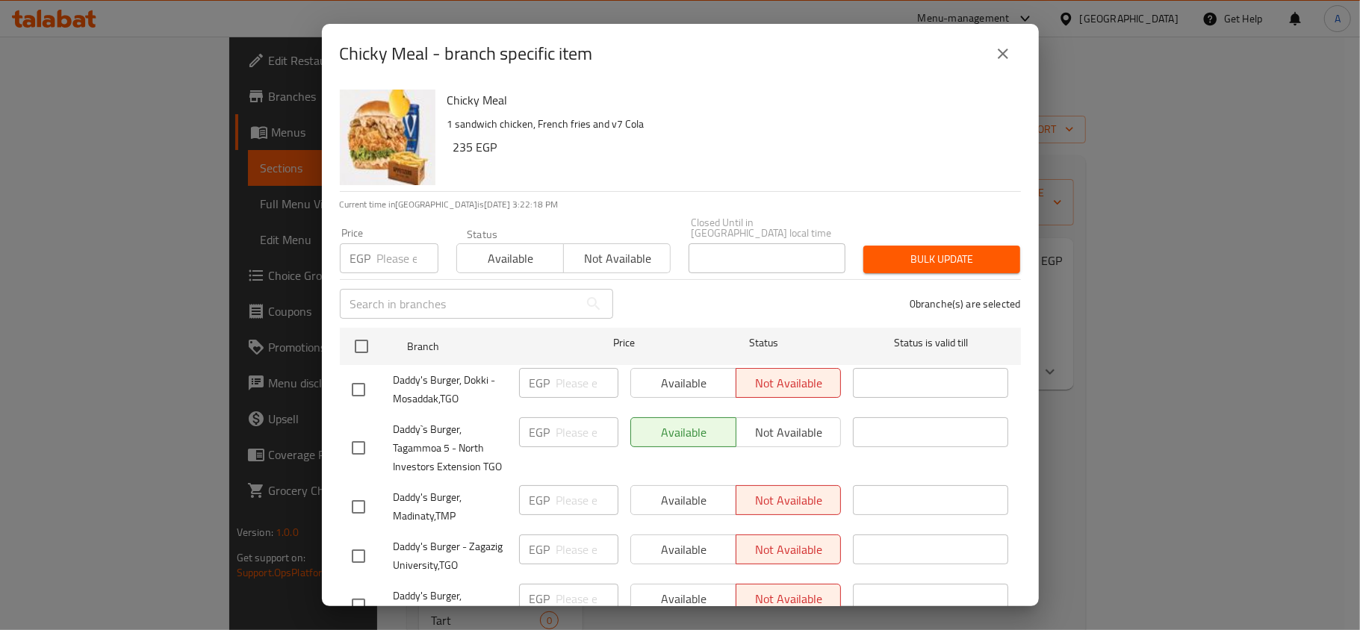
drag, startPoint x: 358, startPoint y: 332, endPoint x: 416, endPoint y: 357, distance: 62.6
click at [358, 332] on input "checkbox" at bounding box center [361, 346] width 31 height 31
checkbox input "true"
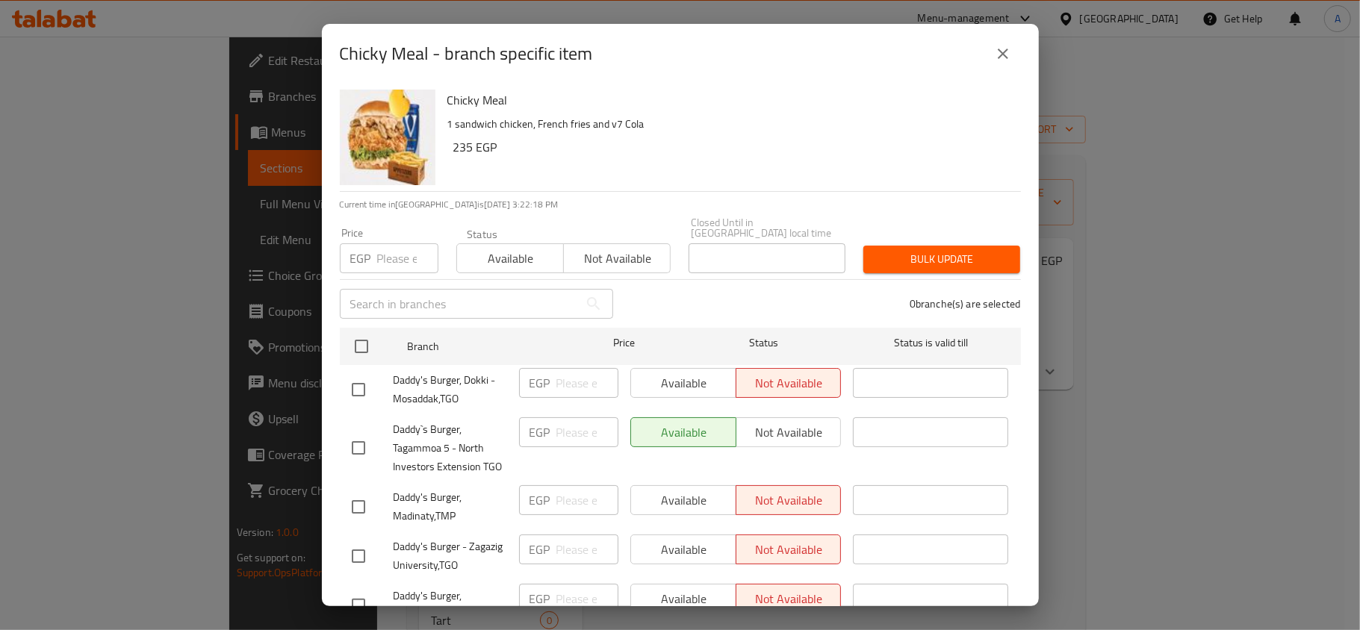
checkbox input "true"
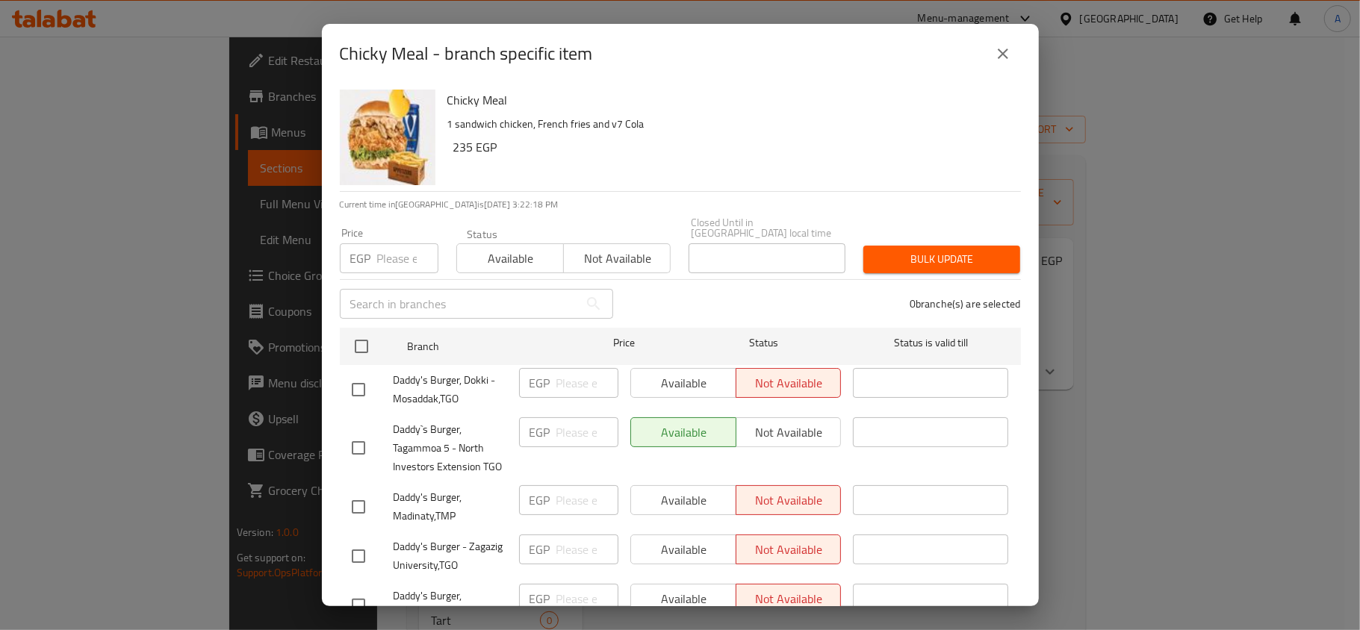
checkbox input "true"
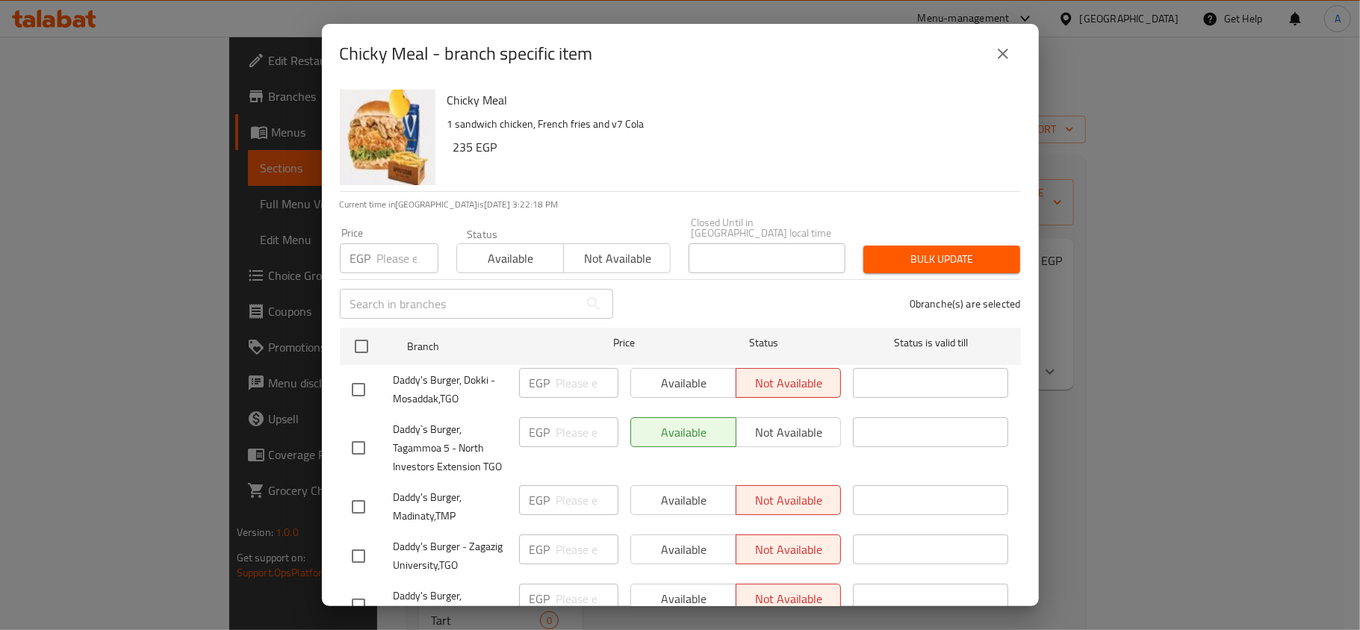
checkbox input "true"
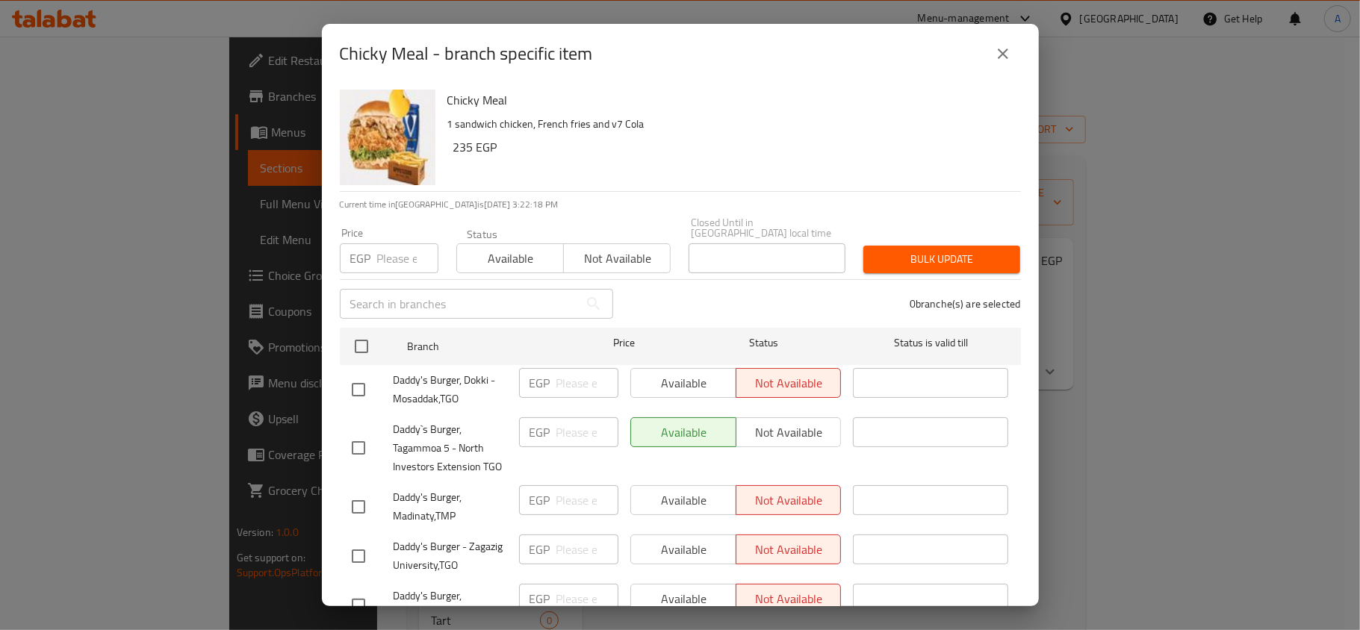
checkbox input "true"
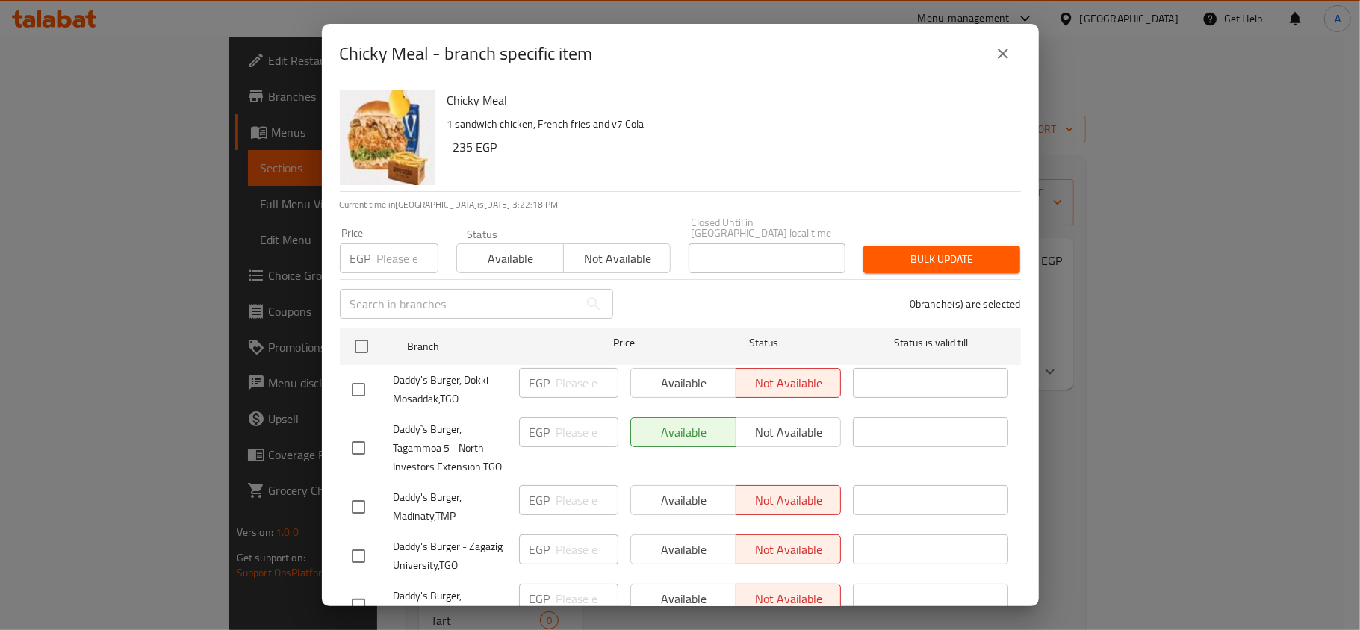
checkbox input "true"
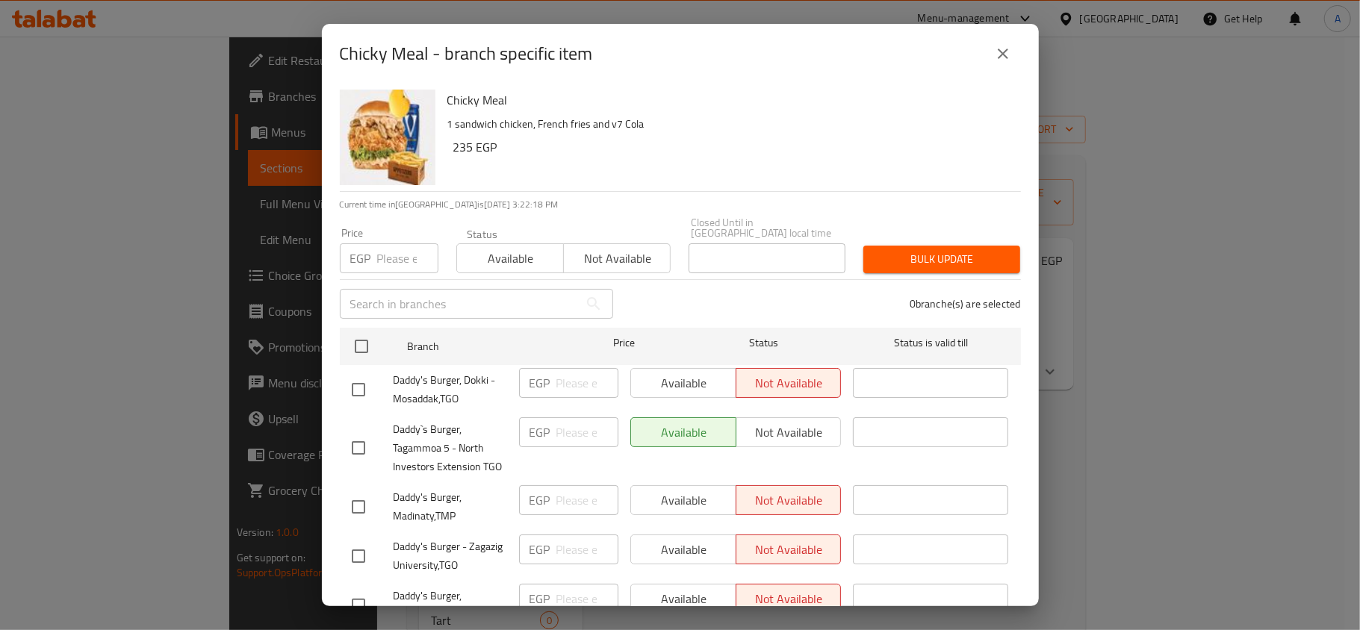
checkbox input "true"
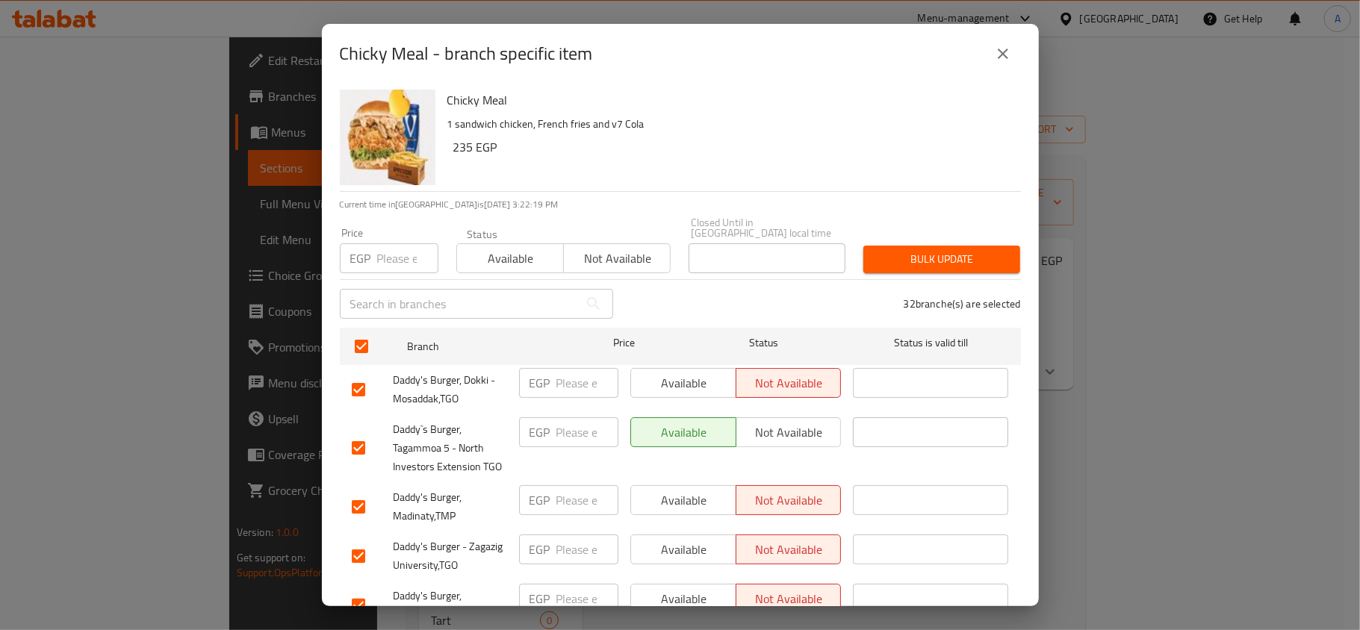
click at [526, 260] on button "Available" at bounding box center [510, 258] width 108 height 30
click at [969, 277] on div "32 branche(s) are selected" at bounding box center [826, 304] width 408 height 54
click at [975, 251] on span "Bulk update" at bounding box center [941, 259] width 133 height 19
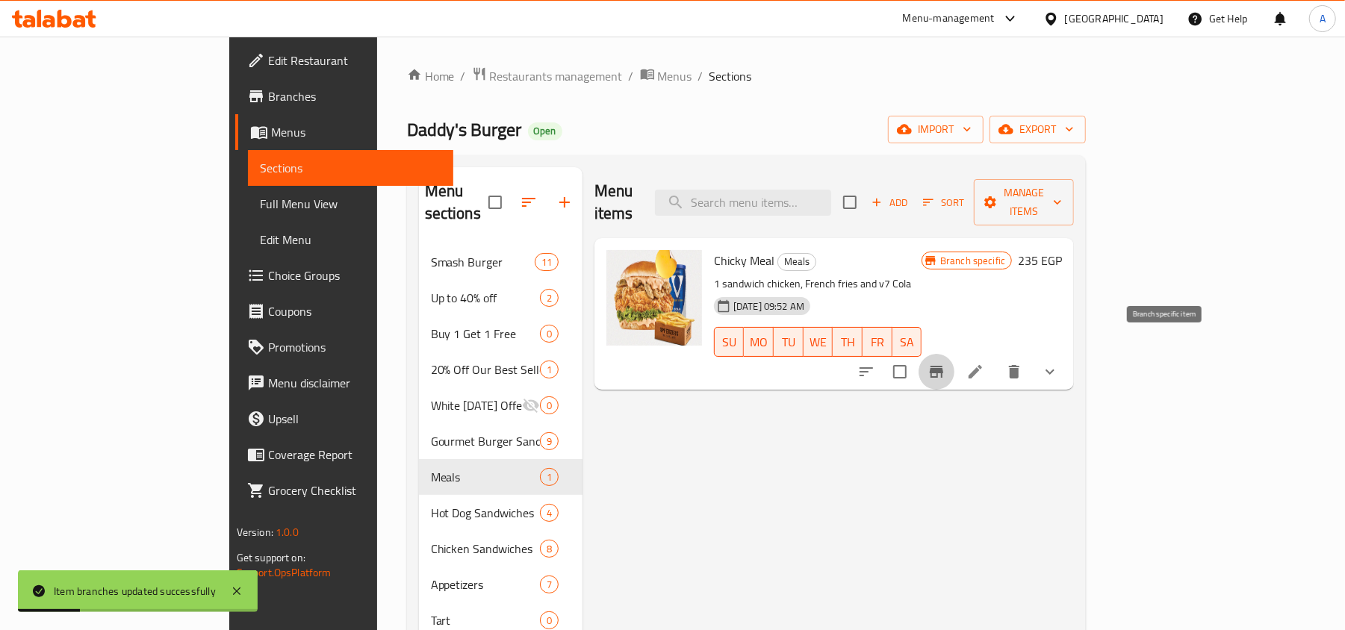
click at [943, 366] on icon "Branch-specific-item" at bounding box center [936, 372] width 13 height 12
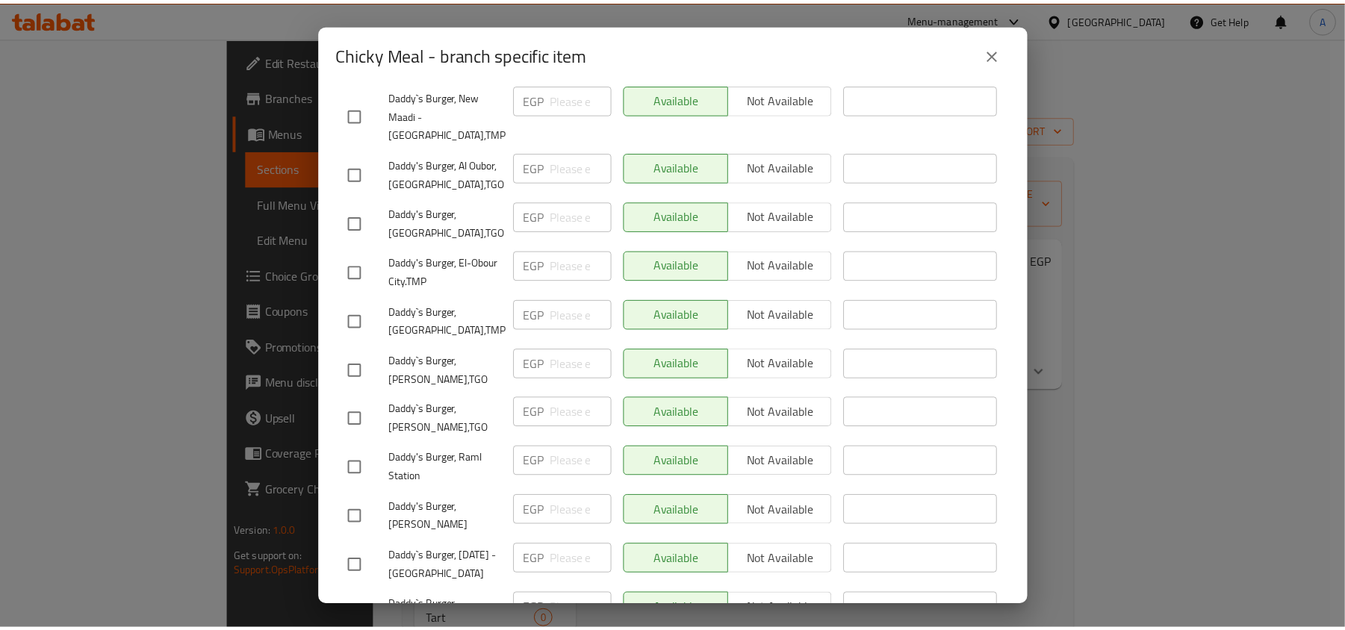
scroll to position [995, 0]
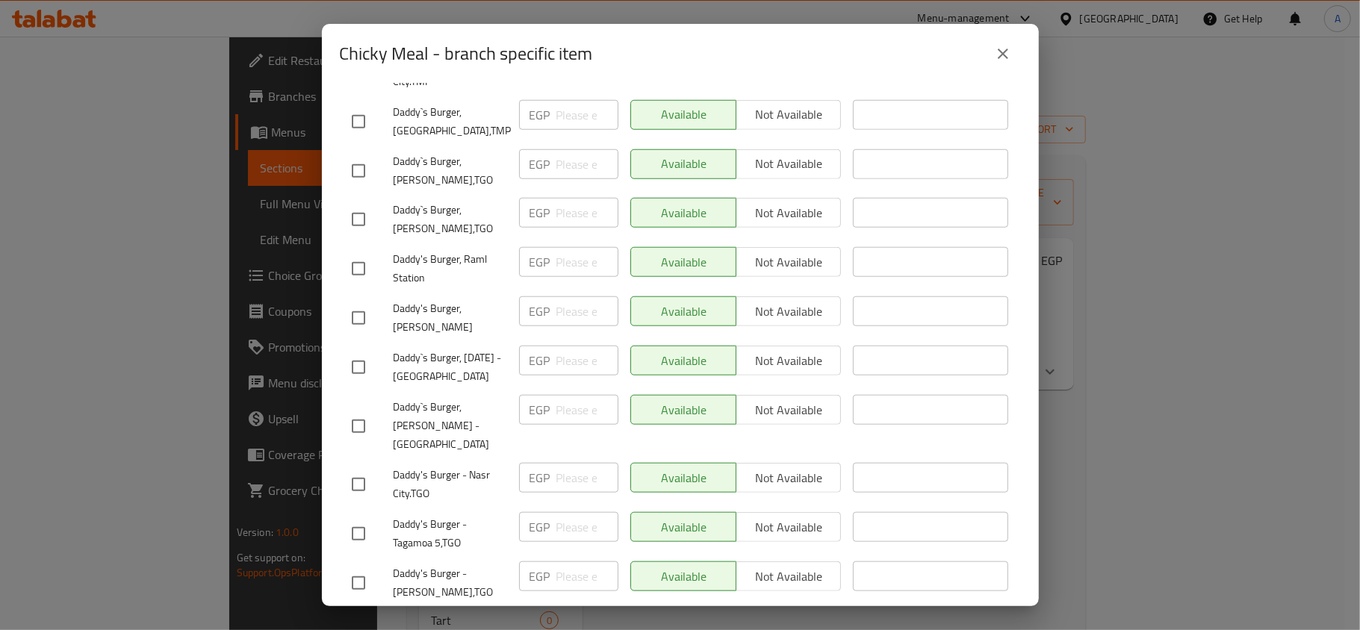
click at [355, 57] on h2 "Chicky Meal - branch specific item" at bounding box center [466, 54] width 253 height 24
drag, startPoint x: 355, startPoint y: 57, endPoint x: 402, endPoint y: 51, distance: 46.8
click at [402, 51] on h2 "Chicky Meal - branch specific item" at bounding box center [466, 54] width 253 height 24
copy h2 "Chicky Meal"
click at [1007, 51] on icon "close" at bounding box center [1003, 54] width 18 height 18
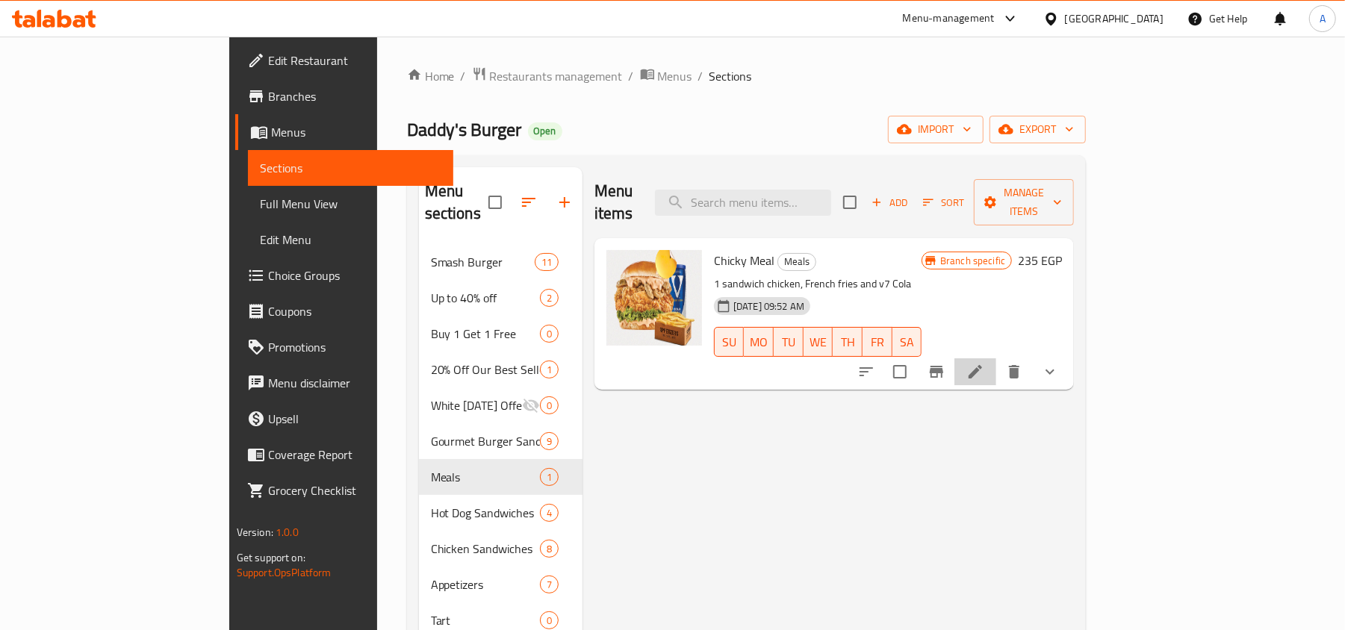
click at [996, 358] on li at bounding box center [975, 371] width 42 height 27
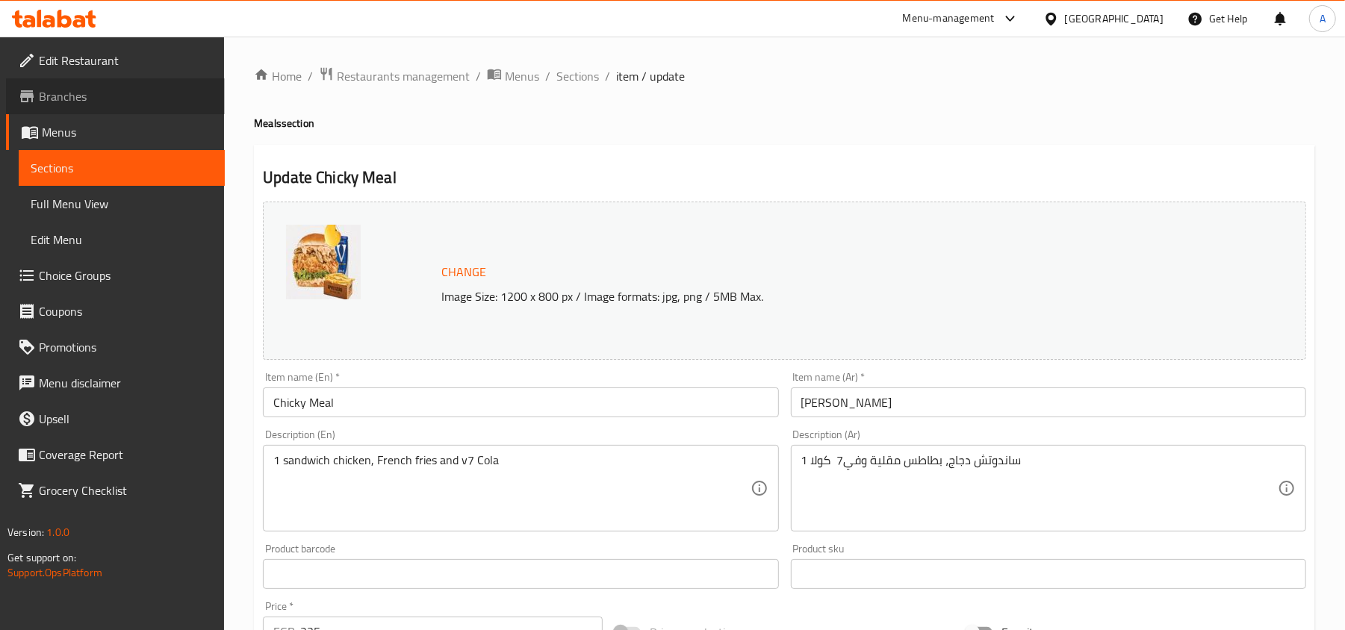
click at [67, 82] on link "Branches" at bounding box center [115, 96] width 219 height 36
